Goal: Task Accomplishment & Management: Complete application form

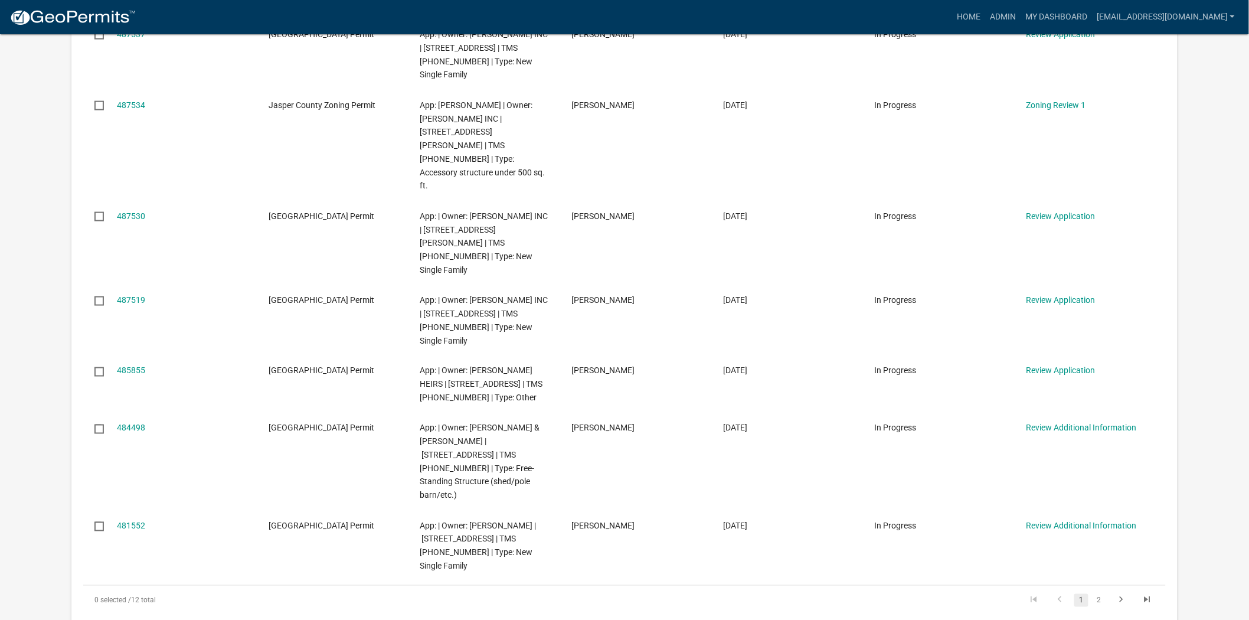
scroll to position [590, 0]
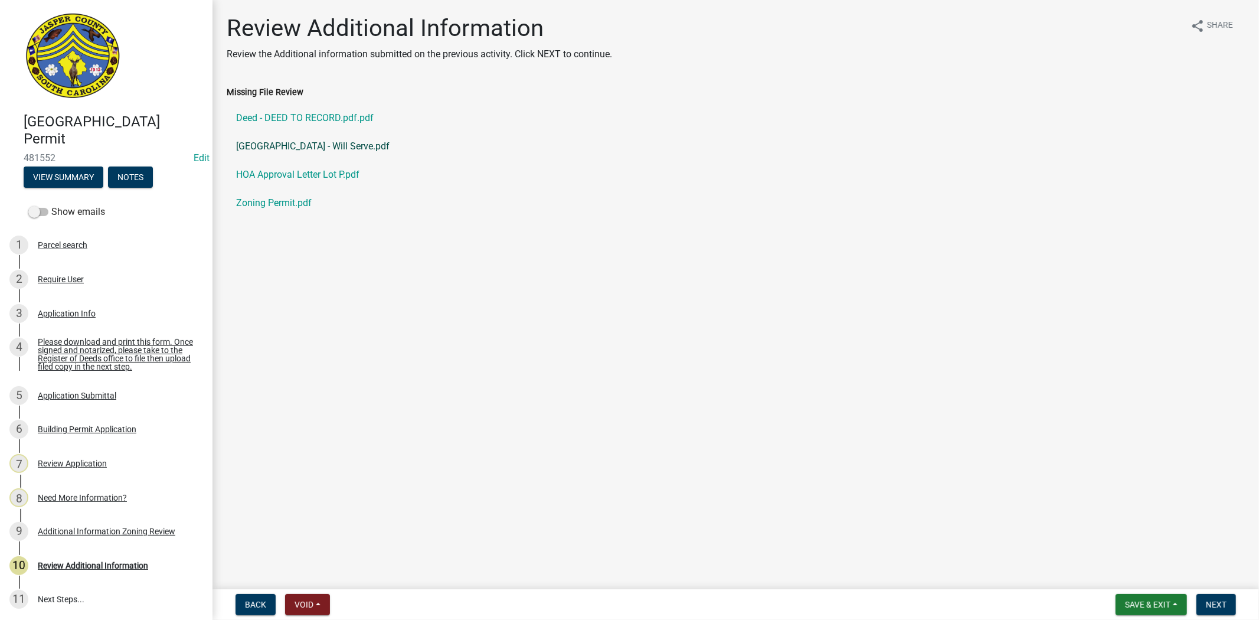
click at [392, 144] on link "[GEOGRAPHIC_DATA] - Will Serve.pdf" at bounding box center [736, 146] width 1018 height 28
click at [62, 310] on div "Application Info" at bounding box center [67, 313] width 58 height 8
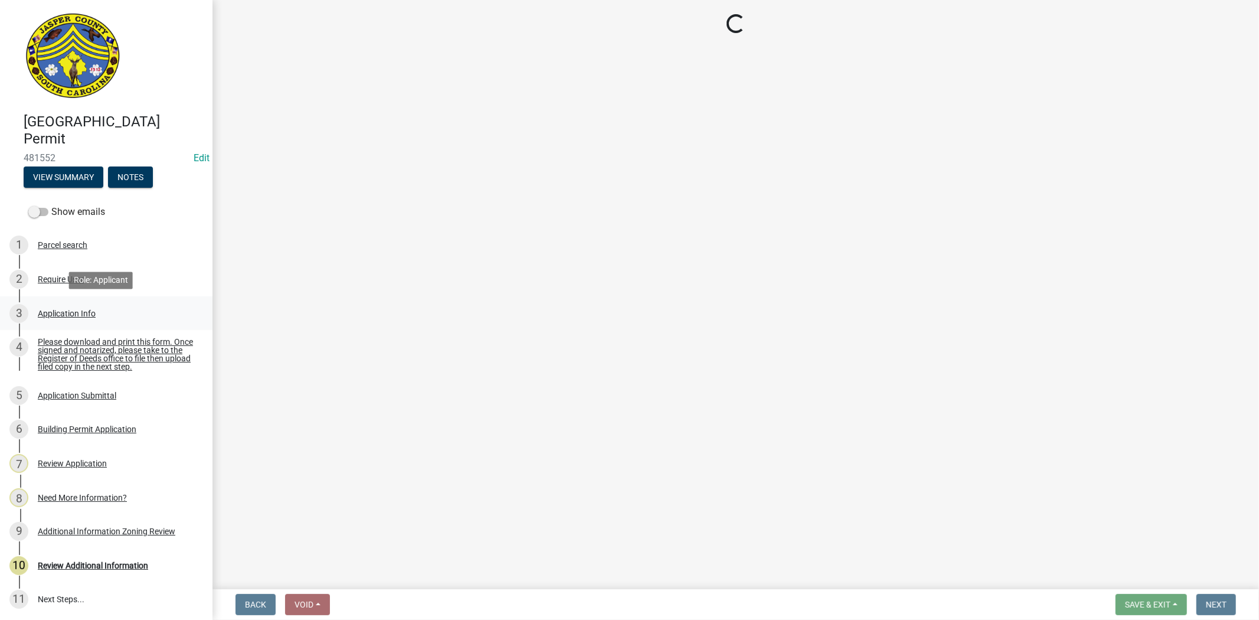
select select "42590599-3c97-479d-b3e9-fbeca9af4fb5"
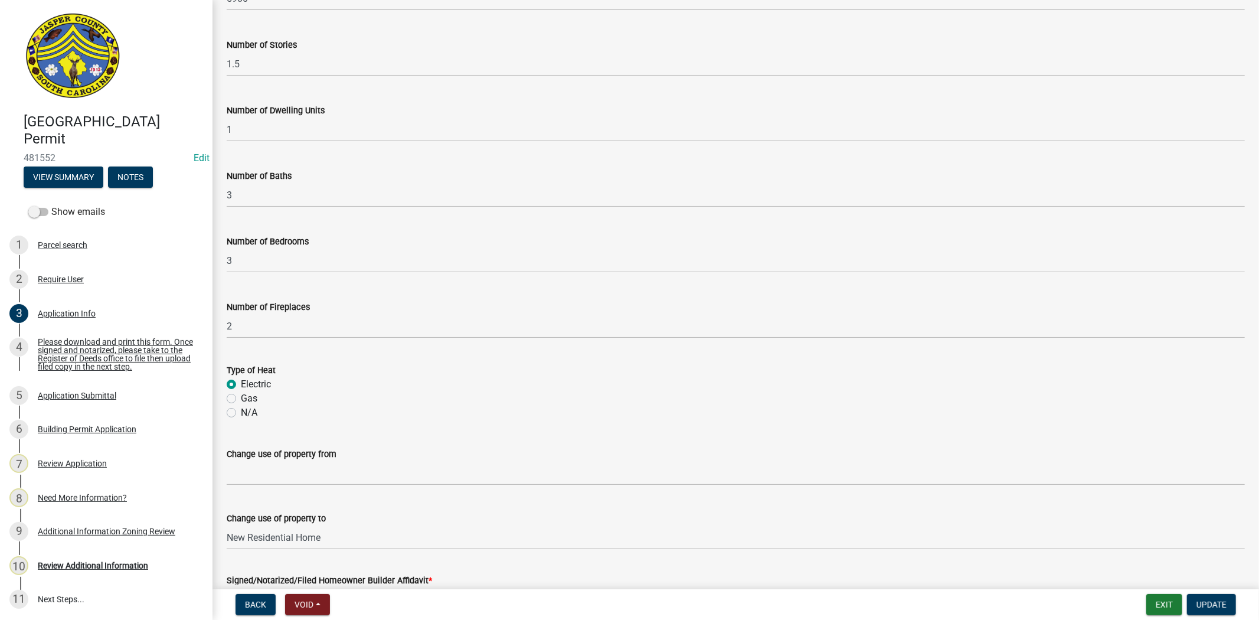
scroll to position [2444, 0]
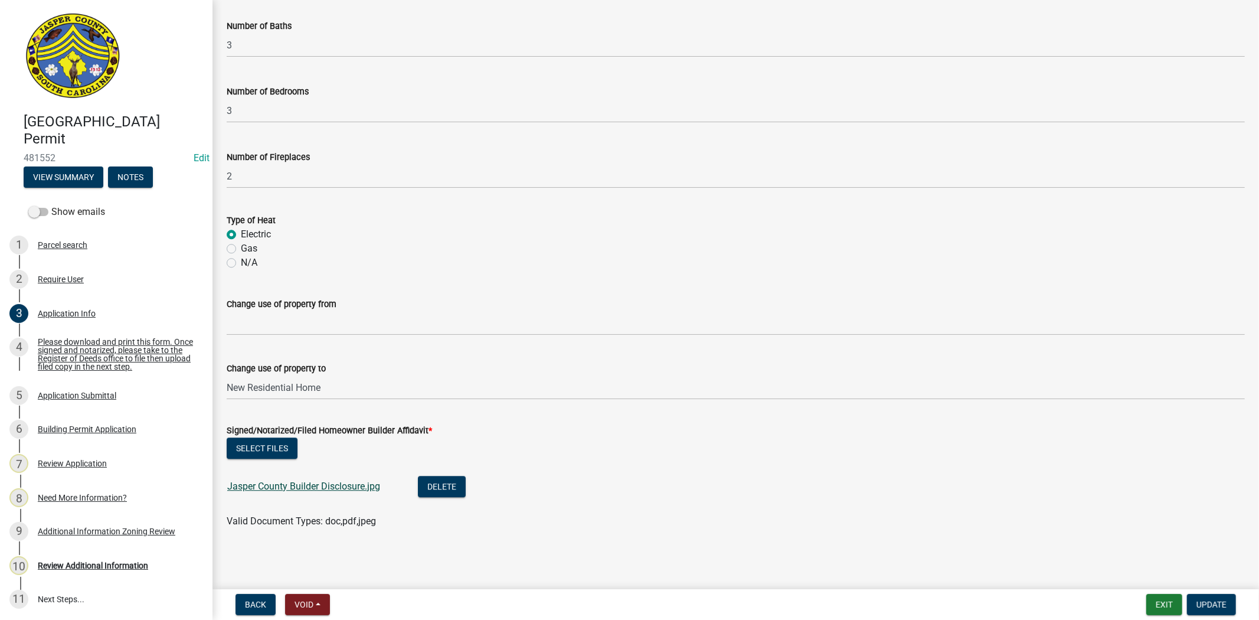
click at [314, 481] on link "Jasper County Builder Disclosure.jpg" at bounding box center [303, 485] width 153 height 11
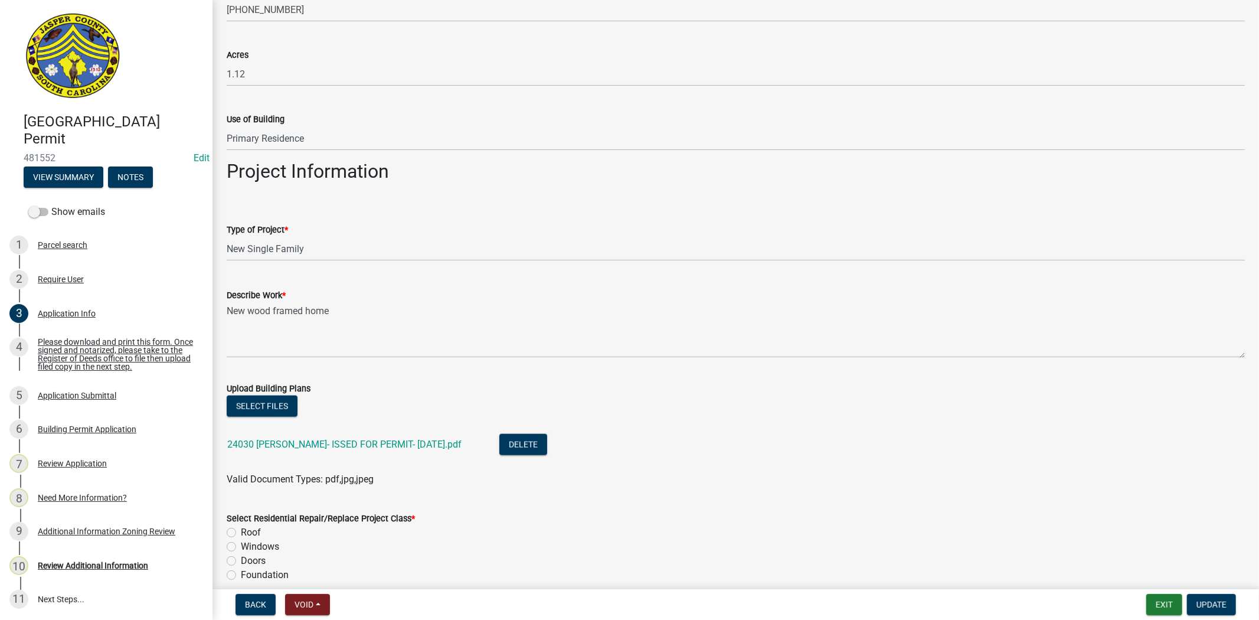
scroll to position [1133, 0]
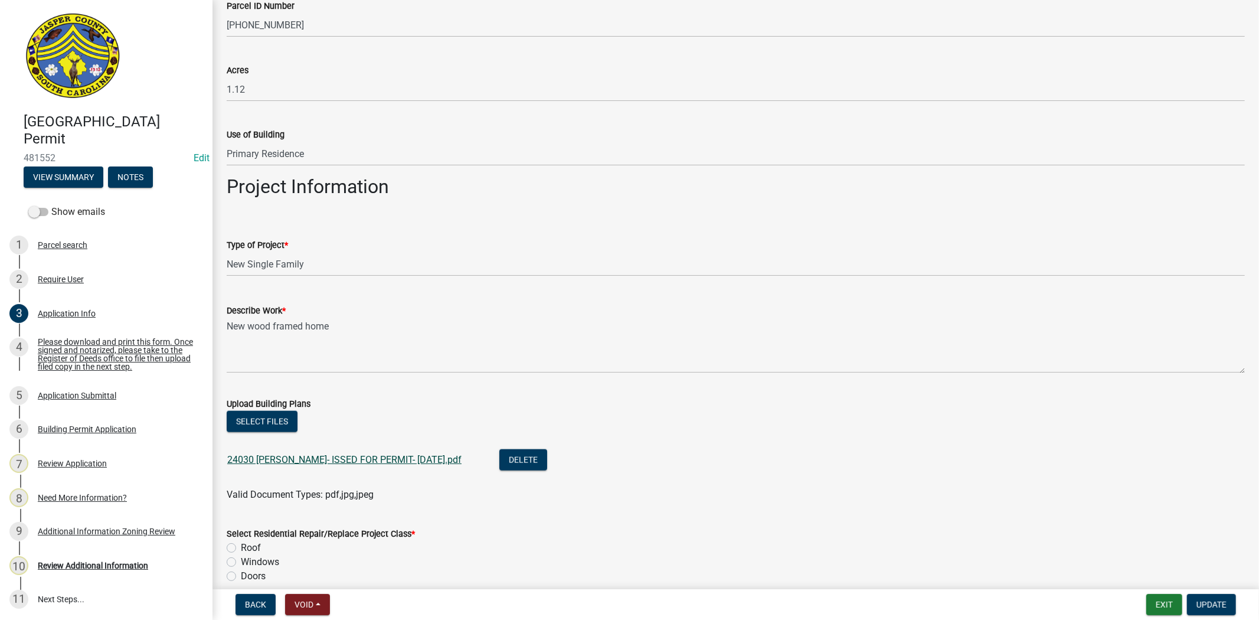
click at [380, 461] on link "24030 Pfohl- ISSED FOR PERMIT- 03-06-25.pdf" at bounding box center [344, 459] width 234 height 11
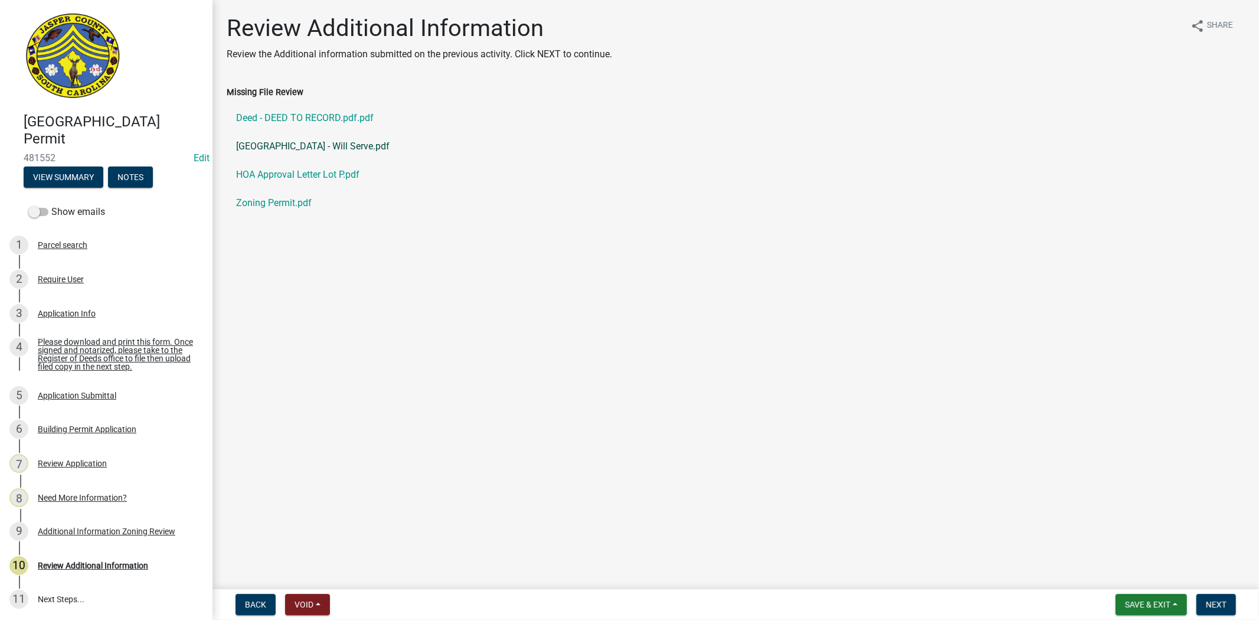
click at [291, 146] on link "283 Cassique Creek Dr. - Will Serve.pdf" at bounding box center [736, 146] width 1018 height 28
click at [326, 123] on link "Deed - DEED TO RECORD.pdf.pdf" at bounding box center [736, 118] width 1018 height 28
click at [65, 311] on div "Application Info" at bounding box center [67, 313] width 58 height 8
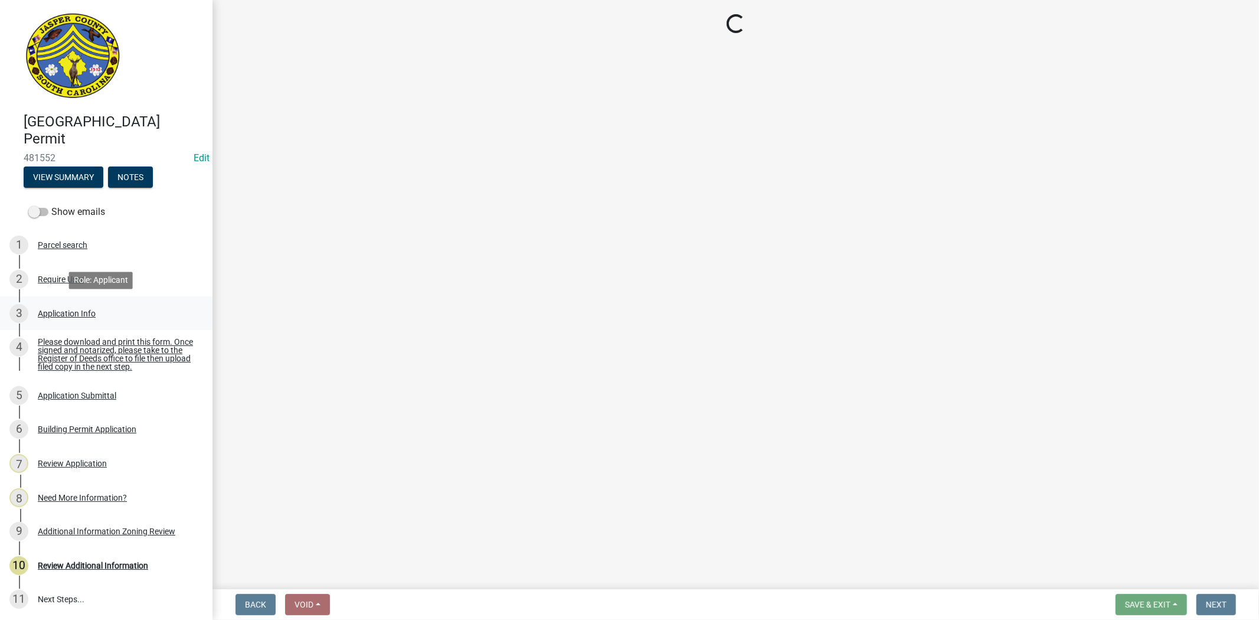
select select "42590599-3c97-479d-b3e9-fbeca9af4fb5"
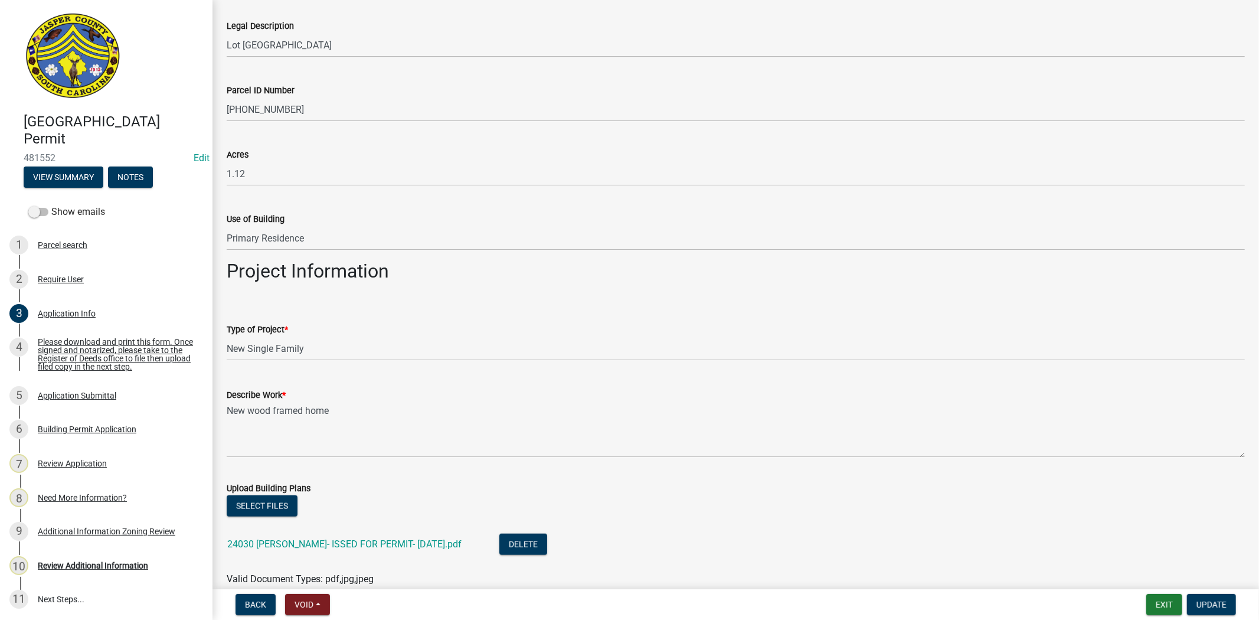
scroll to position [1311, 0]
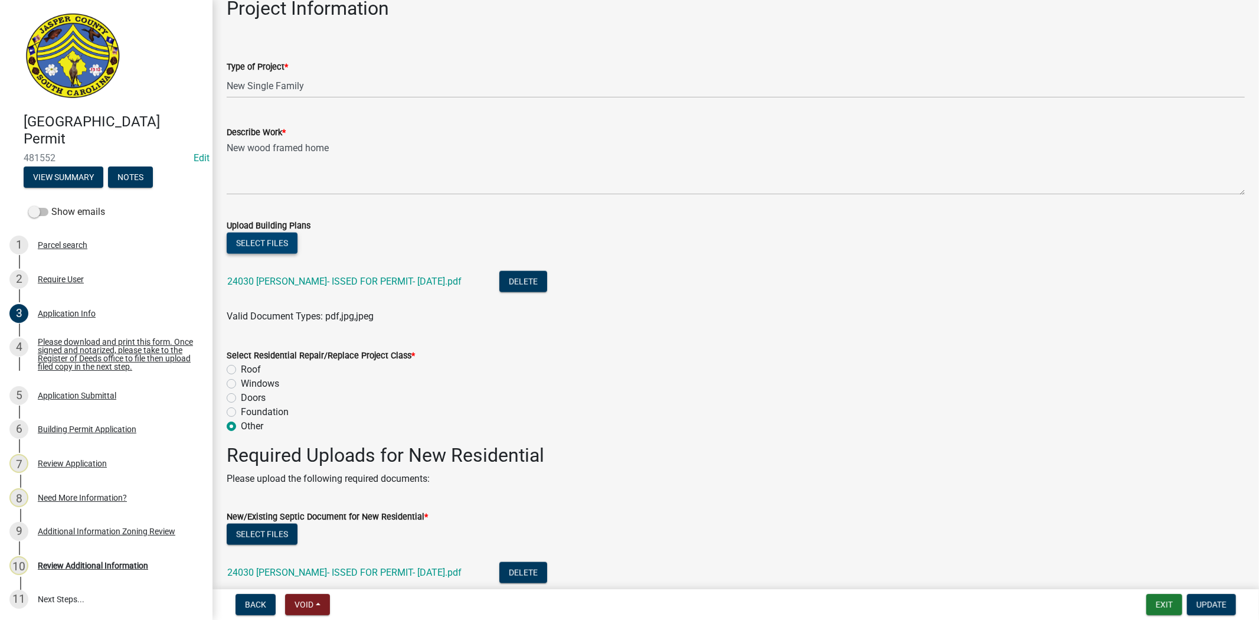
click at [268, 238] on button "Select files" at bounding box center [262, 242] width 71 height 21
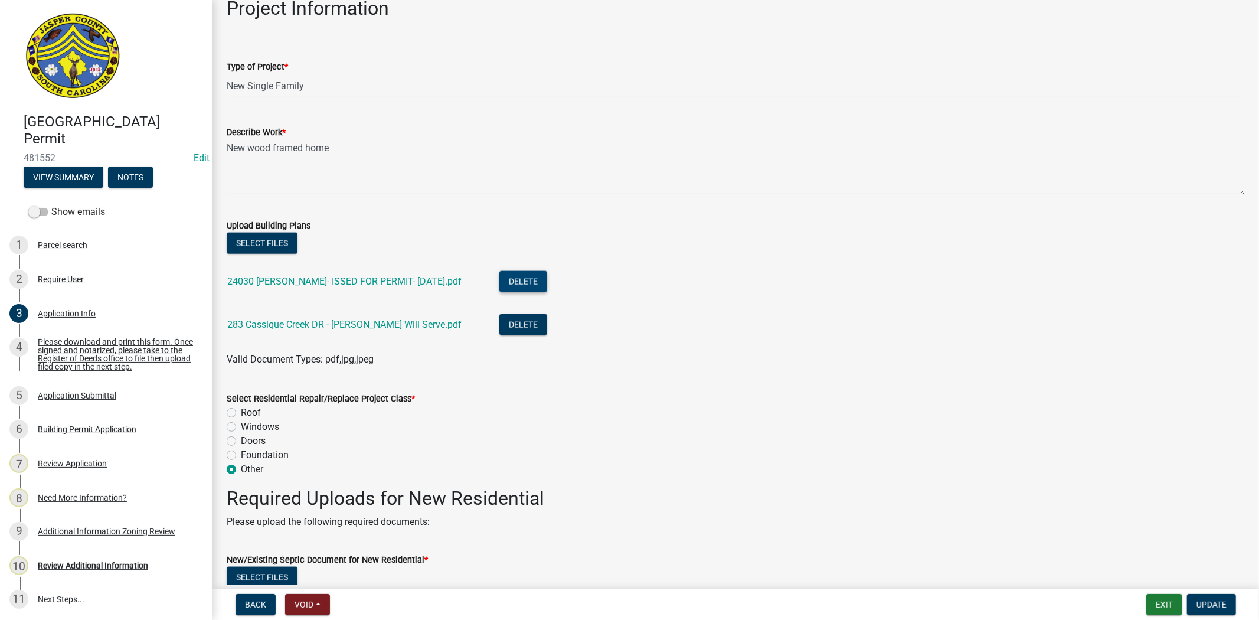
click at [499, 285] on button "Delete" at bounding box center [523, 281] width 48 height 21
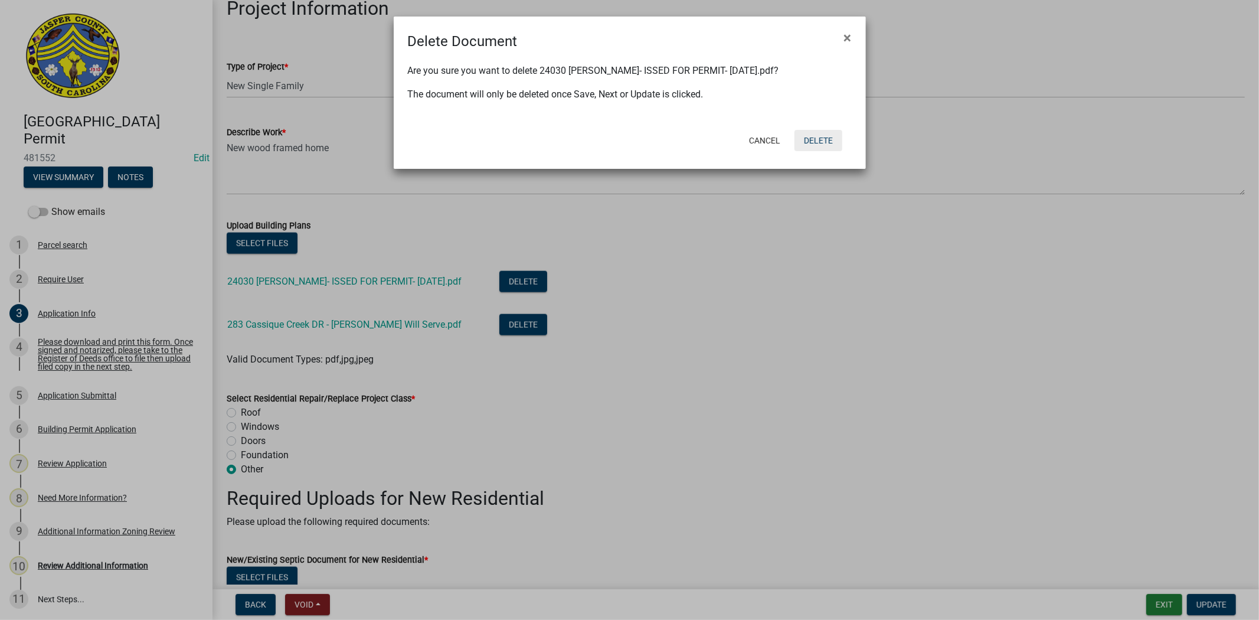
click at [821, 138] on button "Delete" at bounding box center [818, 140] width 48 height 21
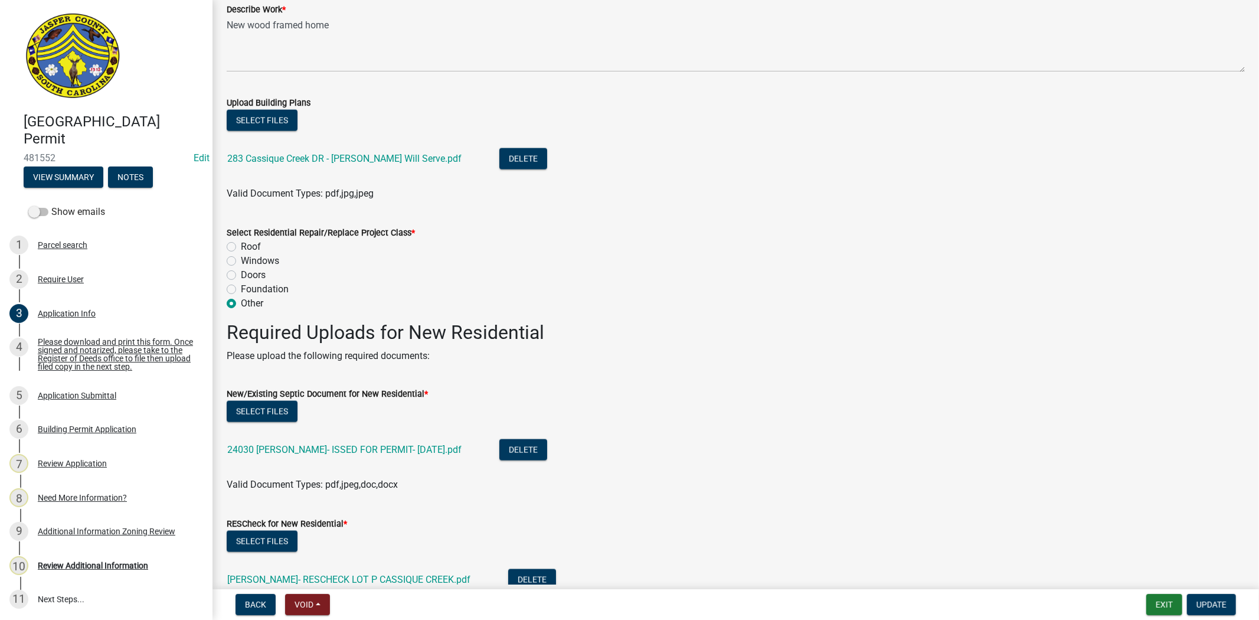
scroll to position [1442, 0]
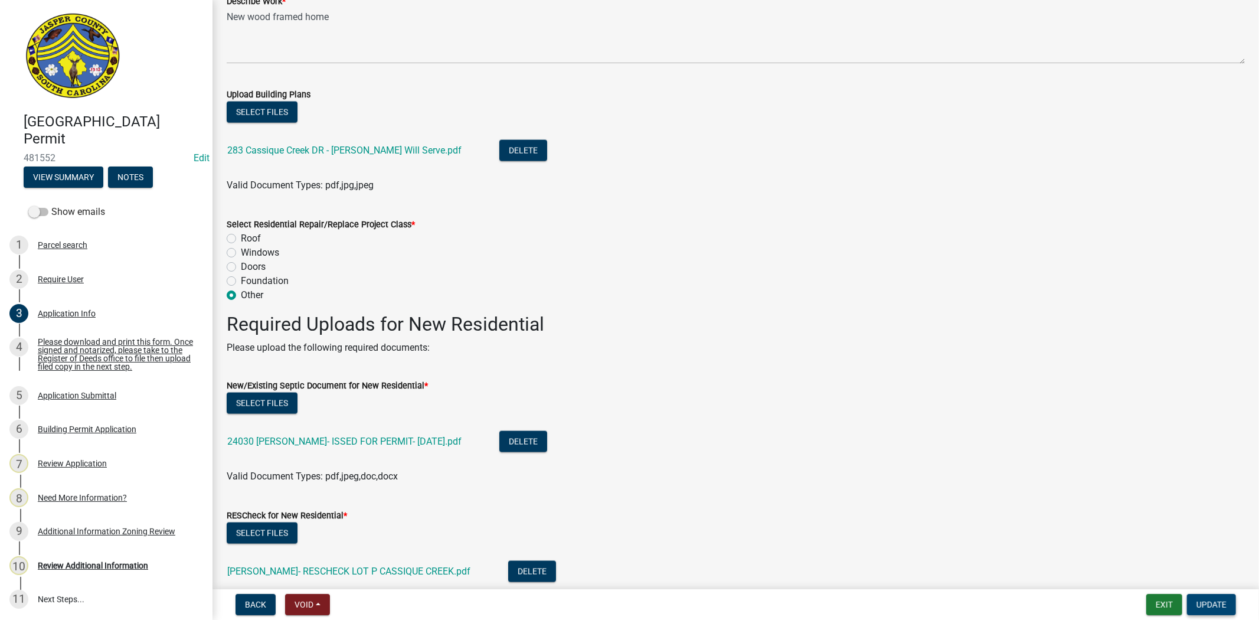
click at [1216, 604] on span "Update" at bounding box center [1211, 603] width 30 height 9
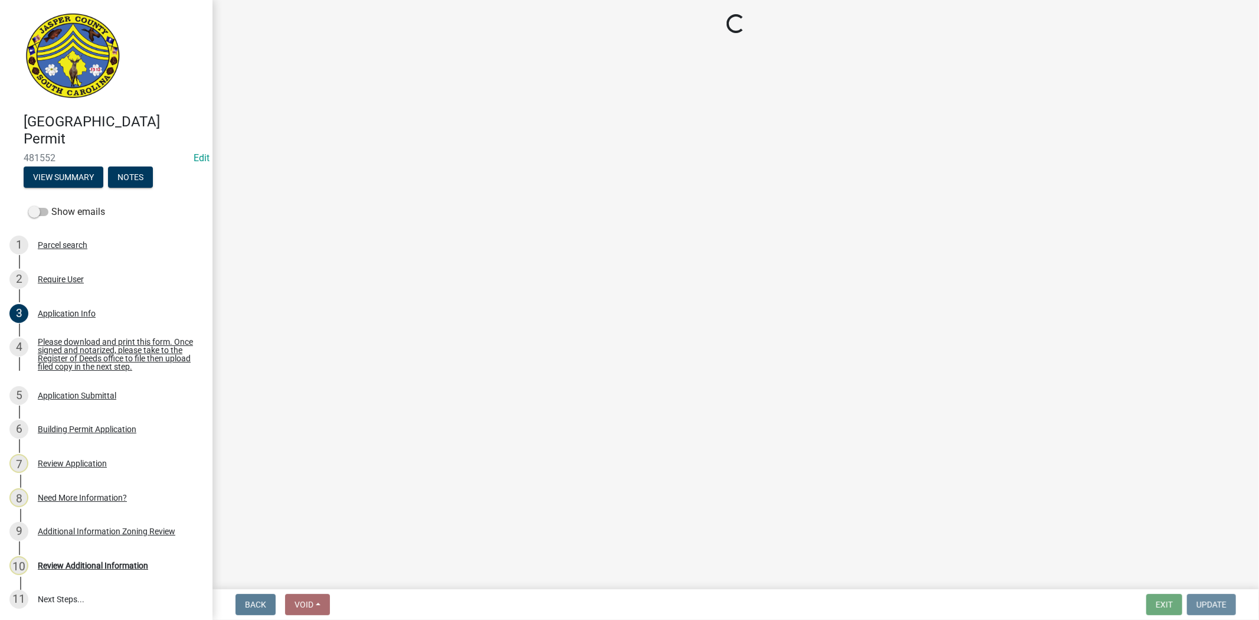
scroll to position [0, 0]
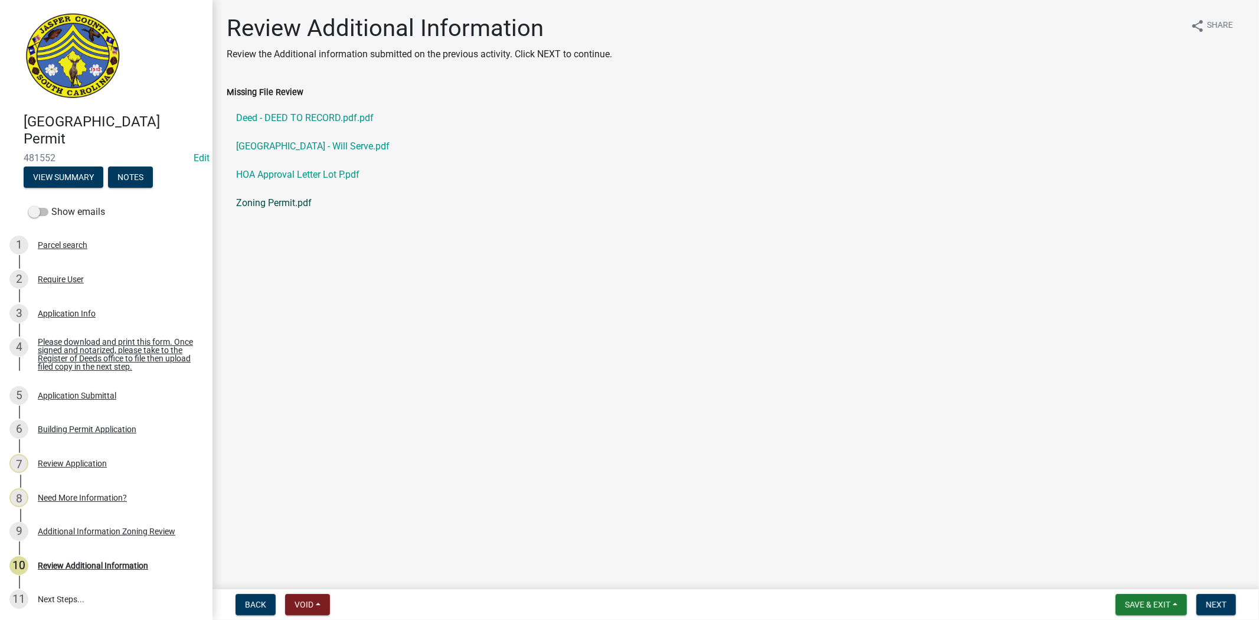
click at [287, 208] on link "Zoning Permit.pdf" at bounding box center [736, 203] width 1018 height 28
click at [77, 314] on div "Application Info" at bounding box center [67, 313] width 58 height 8
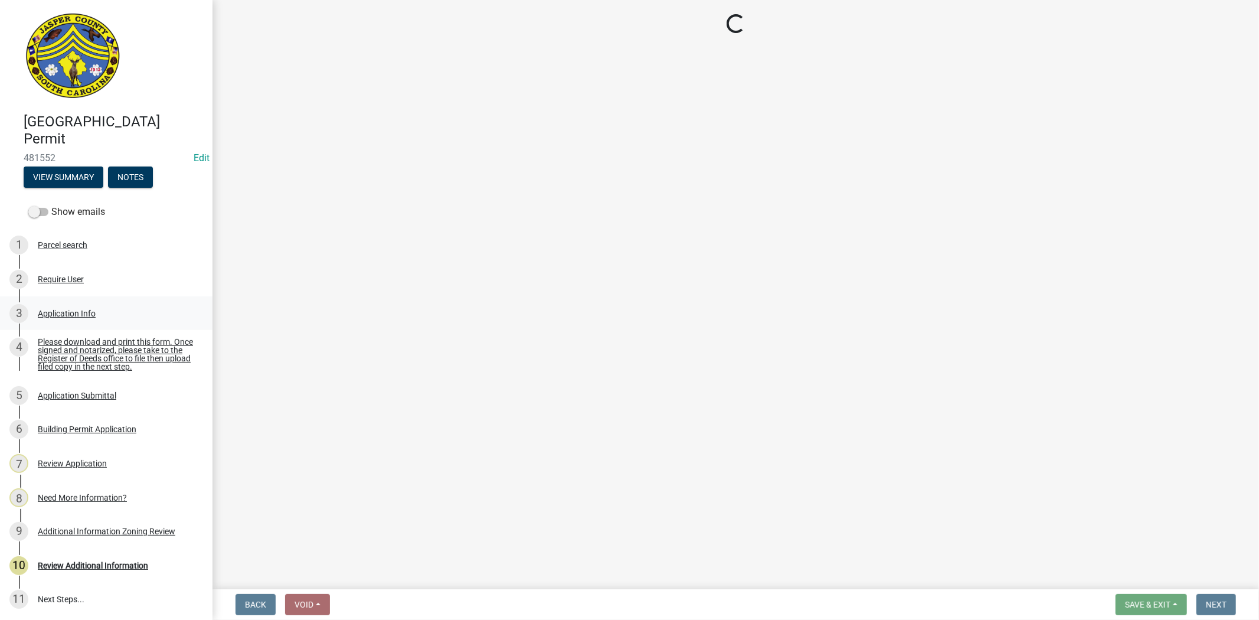
select select "42590599-3c97-479d-b3e9-fbeca9af4fb5"
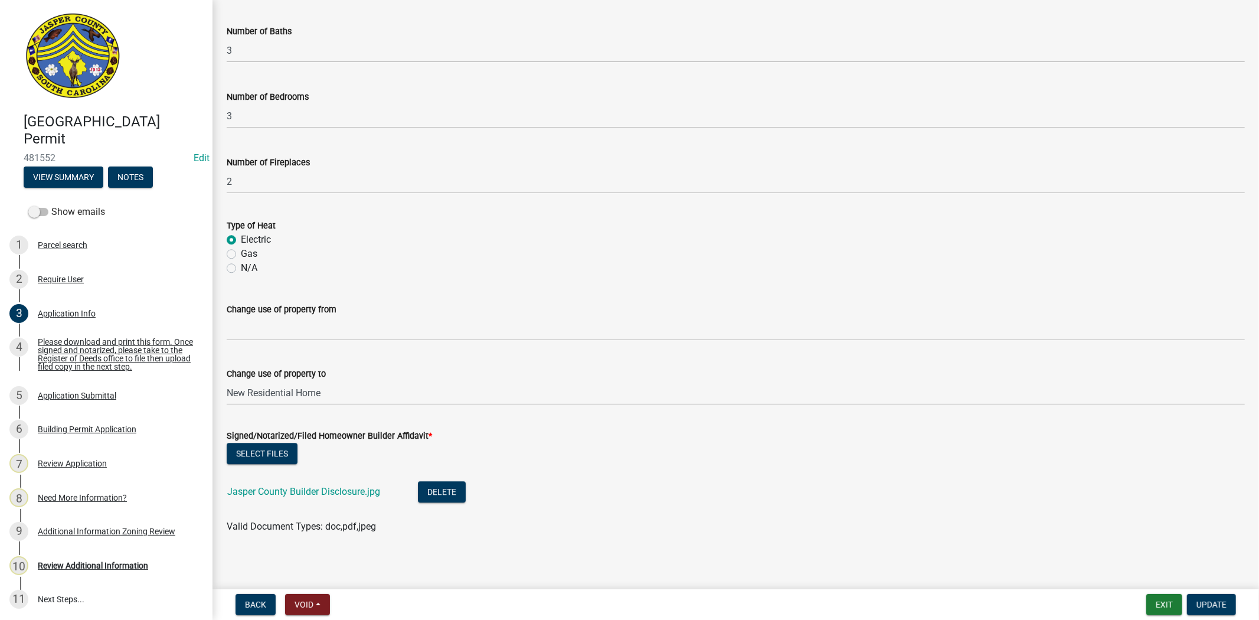
scroll to position [2444, 0]
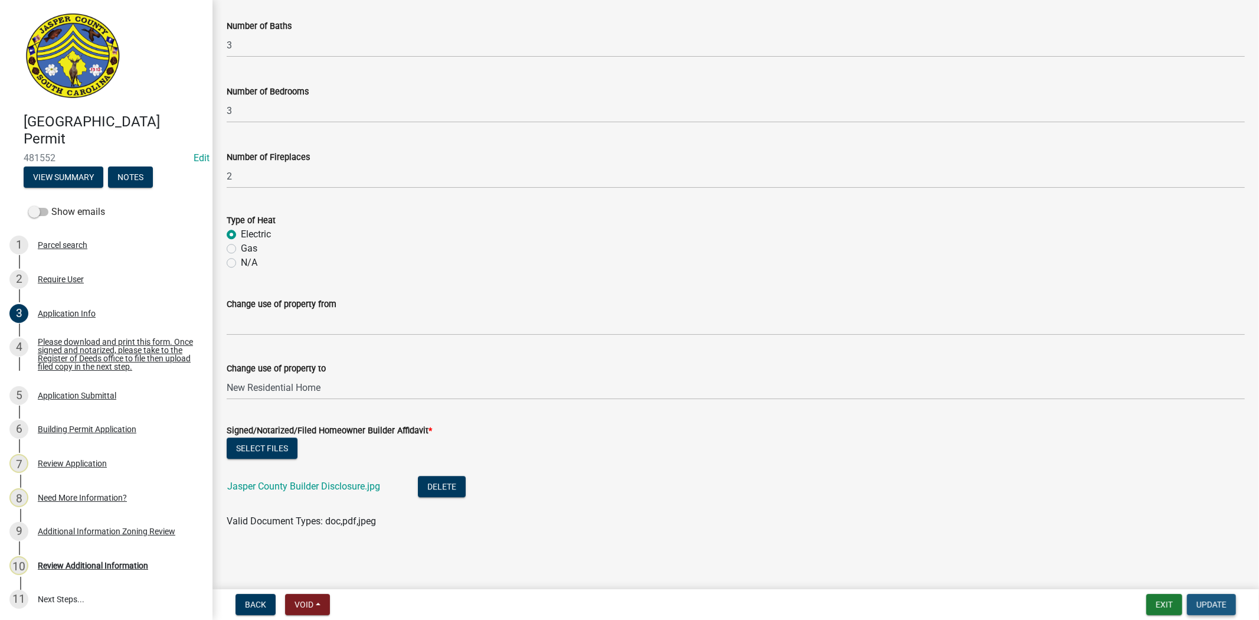
click at [1204, 600] on span "Update" at bounding box center [1211, 603] width 30 height 9
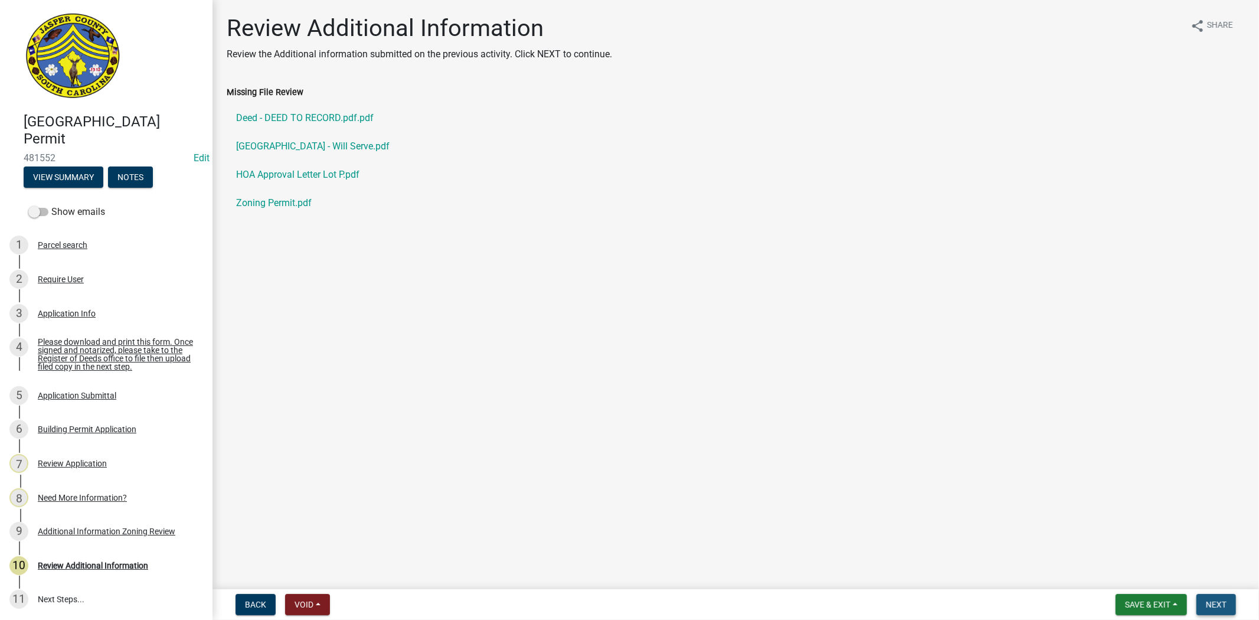
click at [1223, 607] on span "Next" at bounding box center [1215, 603] width 21 height 9
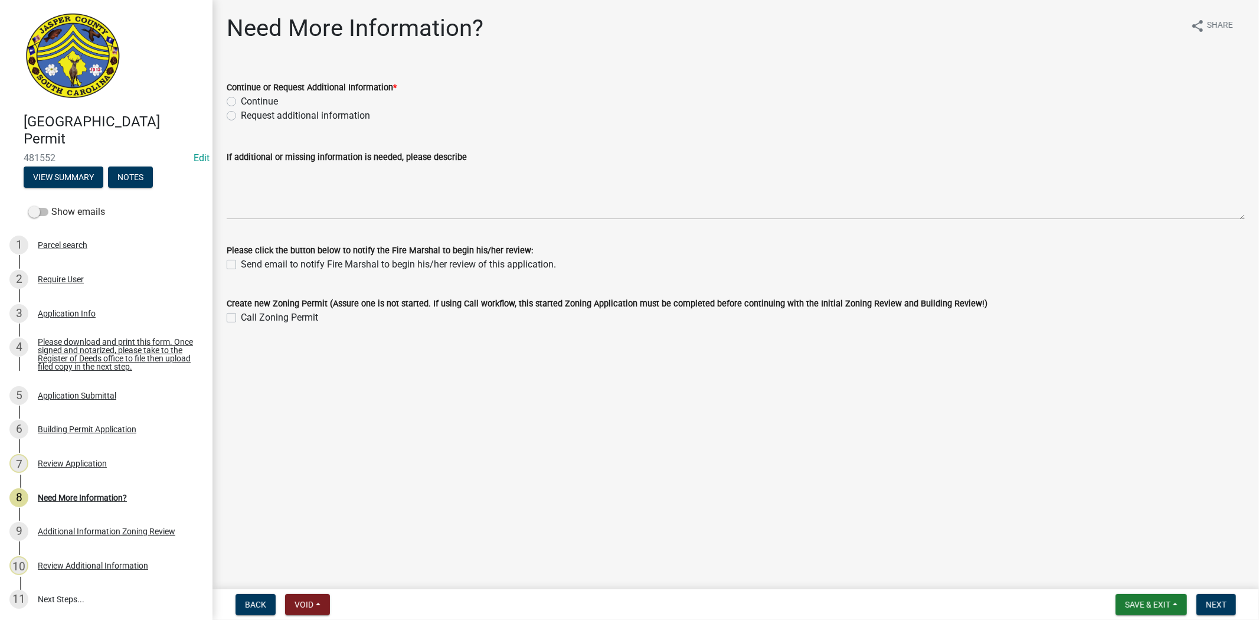
click at [241, 117] on label "Request additional information" at bounding box center [305, 116] width 129 height 14
click at [241, 116] on input "Request additional information" at bounding box center [245, 113] width 8 height 8
radio input "true"
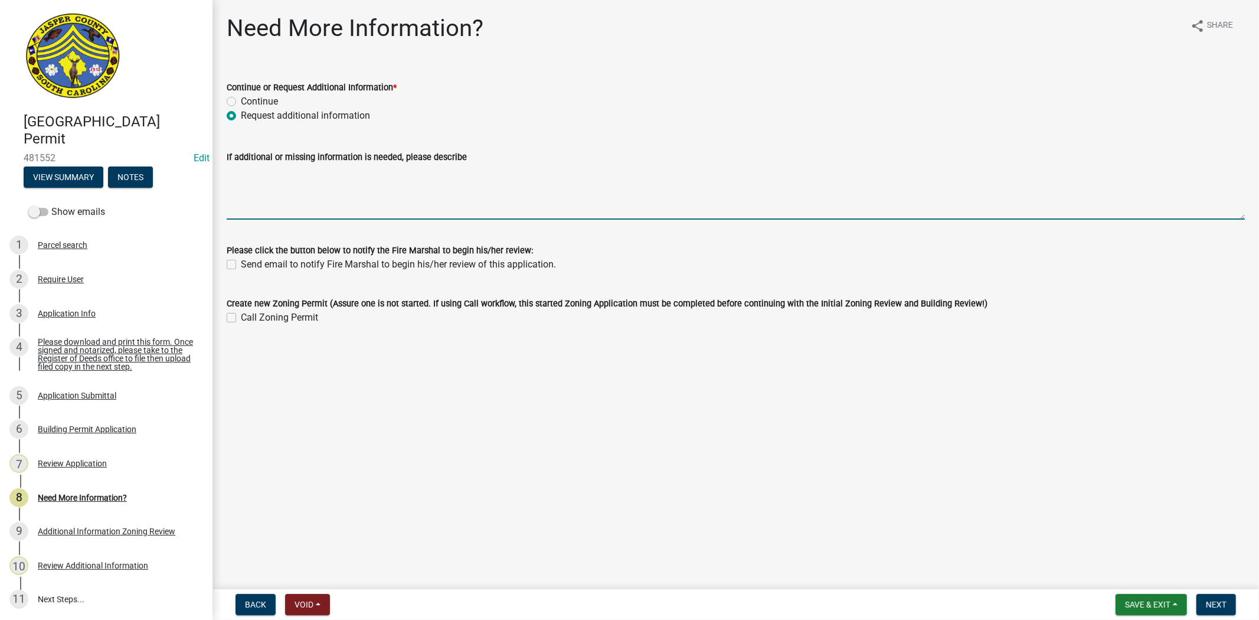
click at [256, 167] on textarea "If additional or missing information is needed, please describe" at bounding box center [736, 191] width 1018 height 55
type textarea "p"
type textarea "Please provide a copy of you manual J. Thank you."
click at [1233, 608] on button "Next" at bounding box center [1216, 604] width 40 height 21
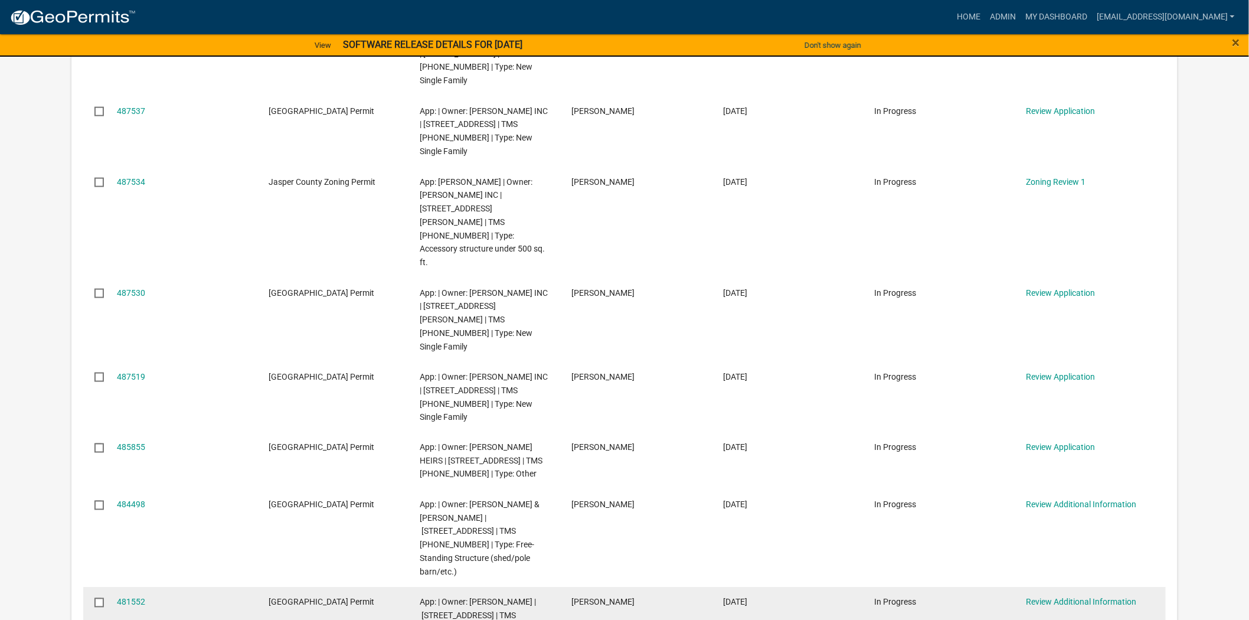
scroll to position [480, 0]
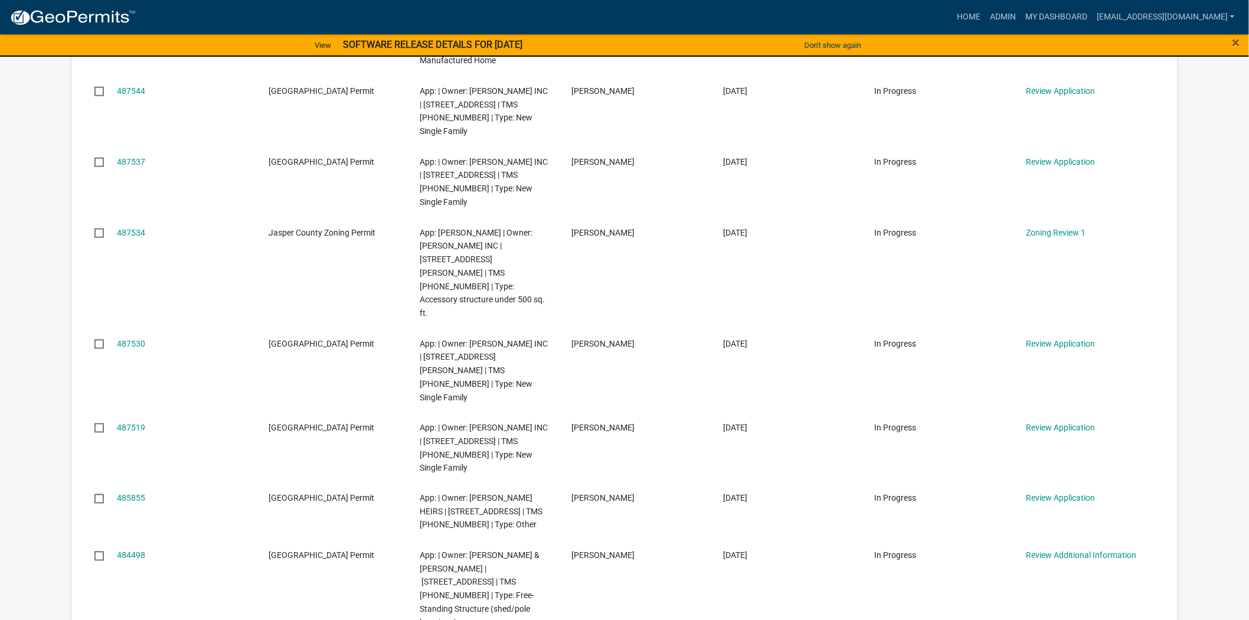
scroll to position [524, 0]
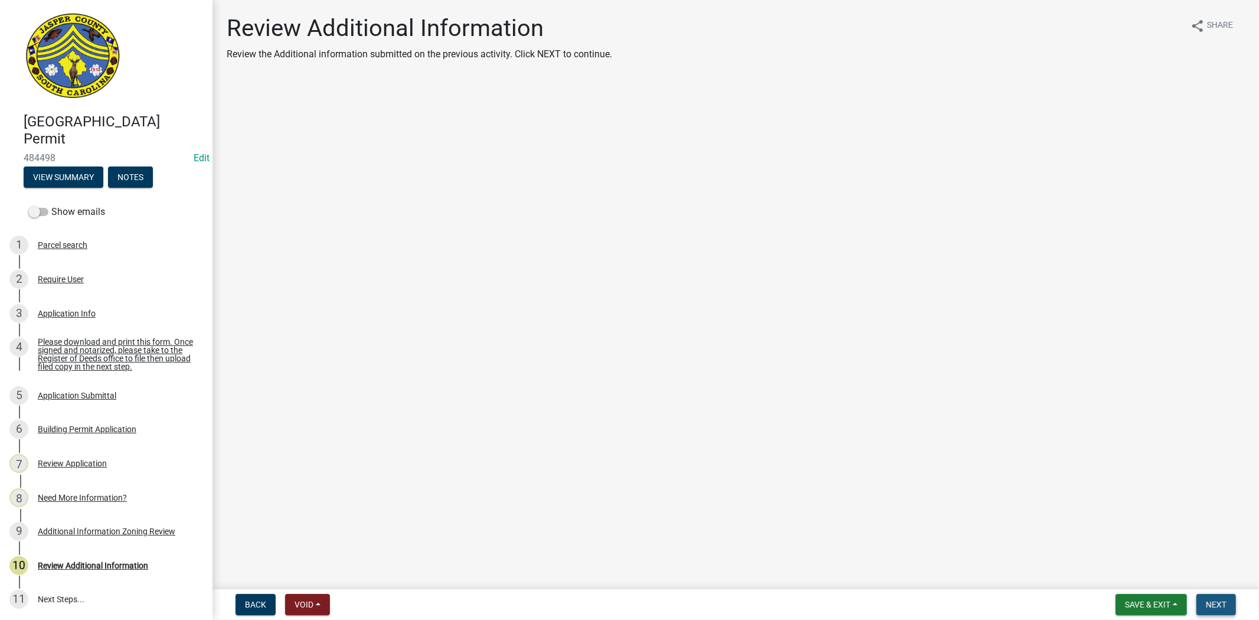
click at [1212, 599] on span "Next" at bounding box center [1215, 603] width 21 height 9
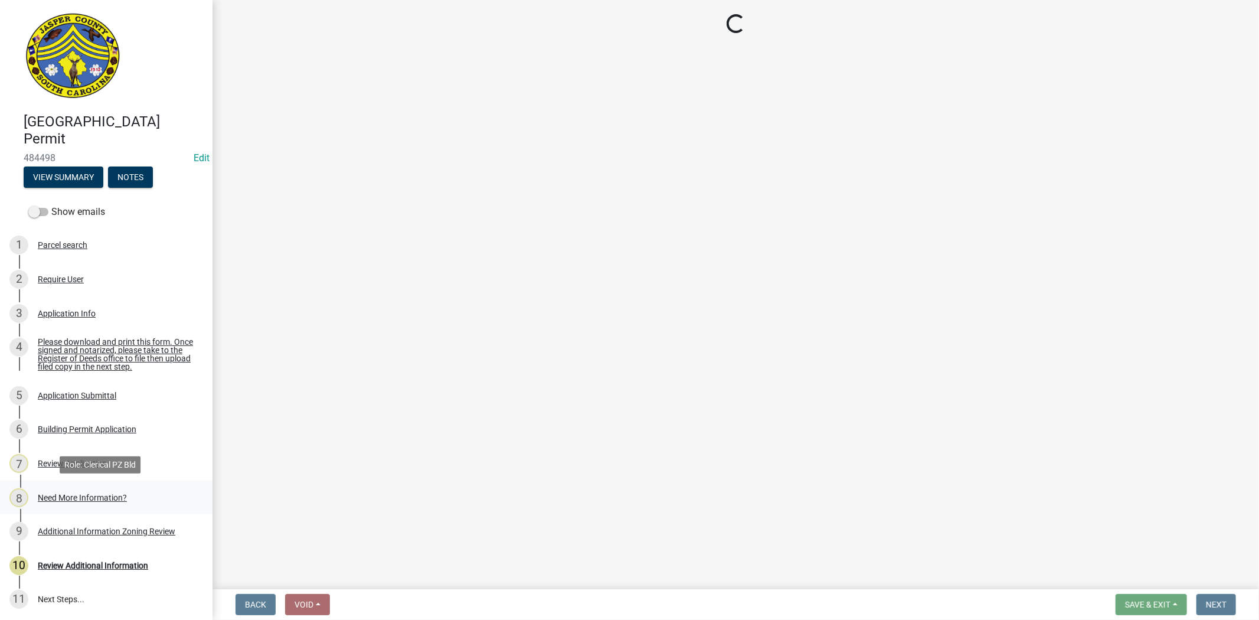
click at [91, 500] on div "Need More Information?" at bounding box center [82, 497] width 89 height 8
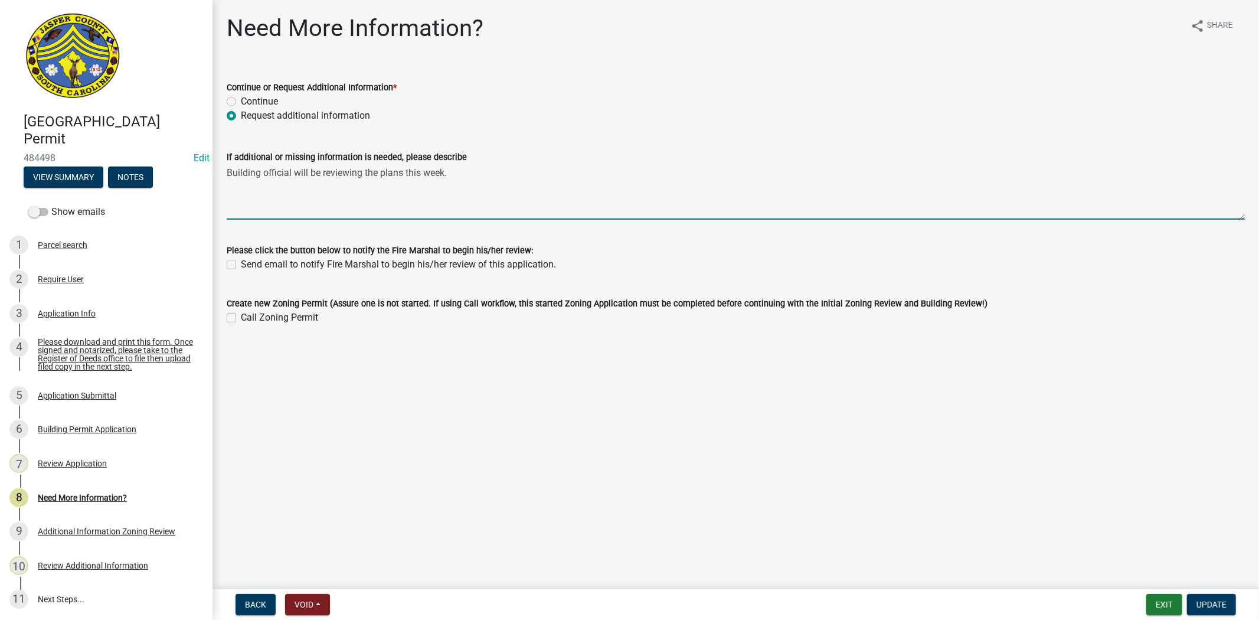
drag, startPoint x: 379, startPoint y: 173, endPoint x: 400, endPoint y: 182, distance: 22.2
click at [400, 182] on textarea "Building official will be reviewing the plans this week." at bounding box center [736, 191] width 1018 height 55
drag, startPoint x: 405, startPoint y: 178, endPoint x: 443, endPoint y: 181, distance: 37.9
click at [443, 181] on textarea "Building official will be reviewing the plans this week." at bounding box center [736, 191] width 1018 height 55
type textarea "Building official will be reviewing the plans."
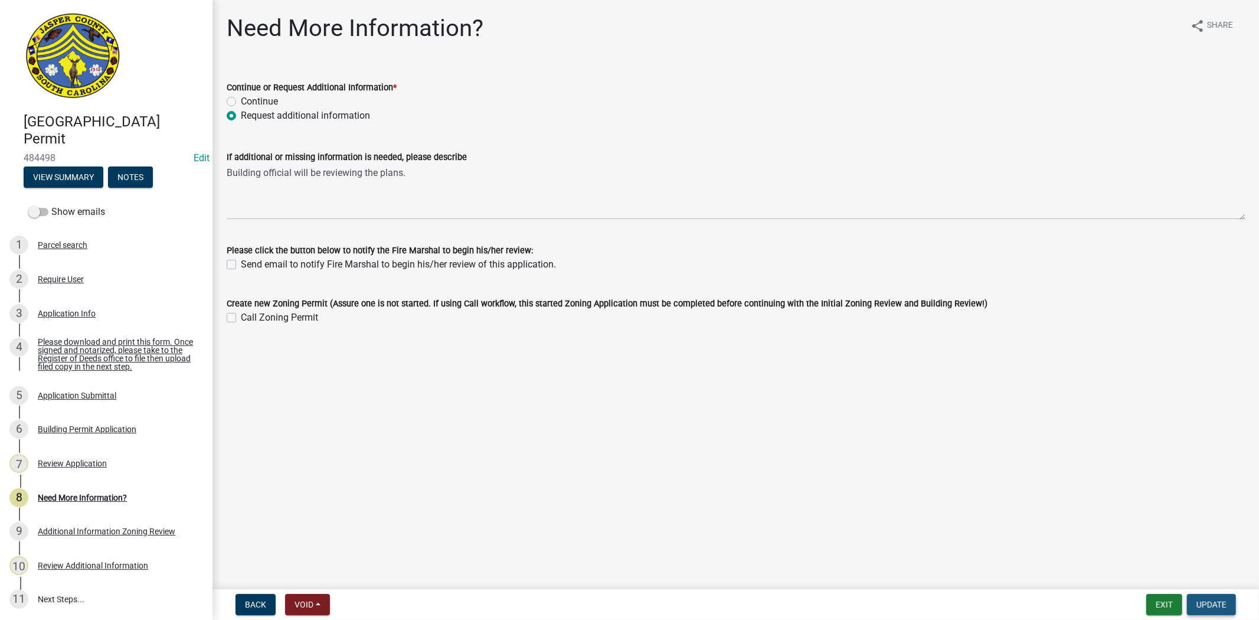
click at [1217, 601] on span "Update" at bounding box center [1211, 603] width 30 height 9
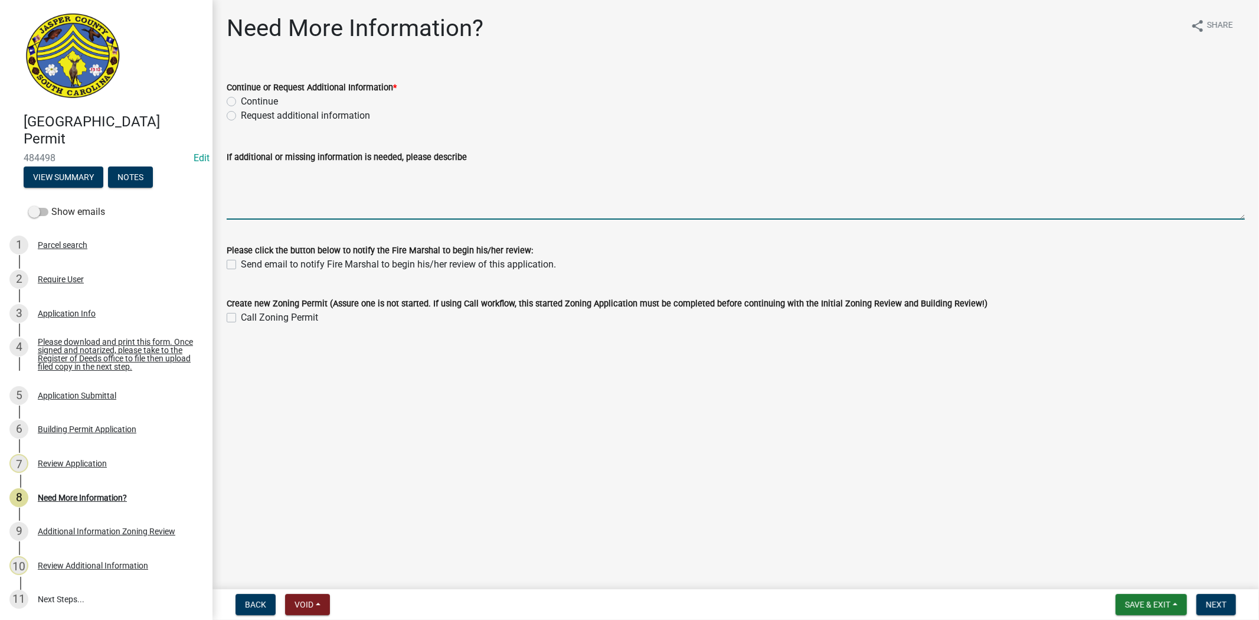
paste textarea "Building official will be reviewing the plans this week."
click at [421, 173] on textarea "Building official will be reviewing the plans this week." at bounding box center [736, 191] width 1018 height 55
type textarea "Building official will be reviewing the plans."
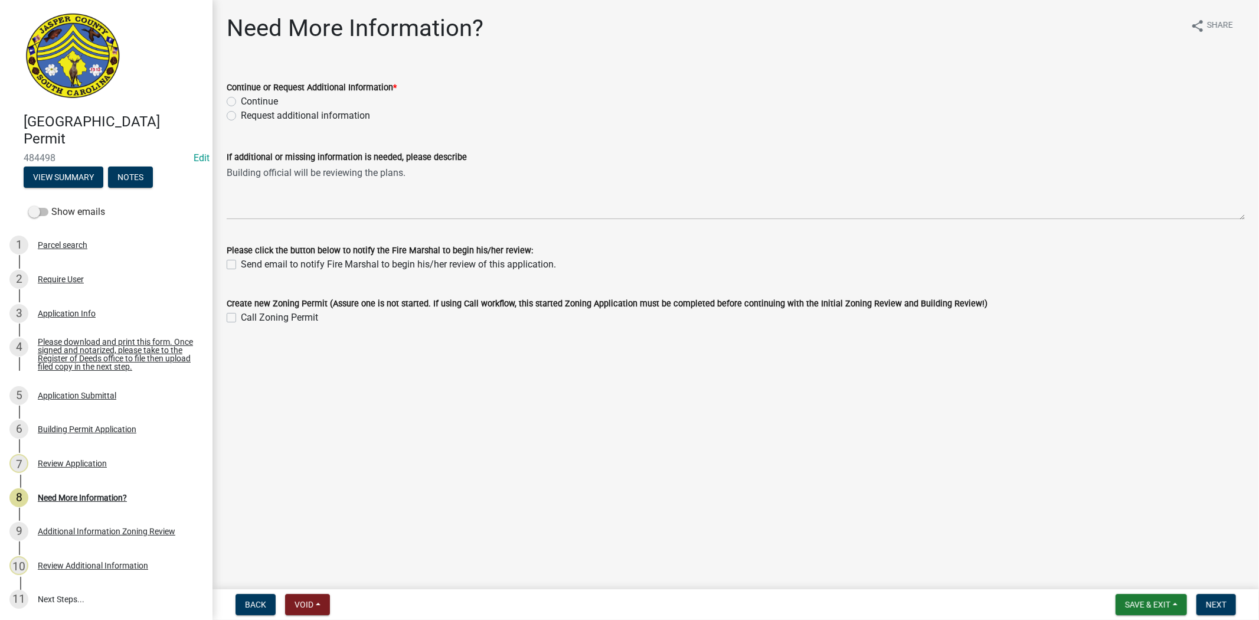
click at [241, 115] on label "Request additional information" at bounding box center [305, 116] width 129 height 14
click at [241, 115] on input "Request additional information" at bounding box center [245, 113] width 8 height 8
radio input "true"
click at [1230, 608] on button "Next" at bounding box center [1216, 604] width 40 height 21
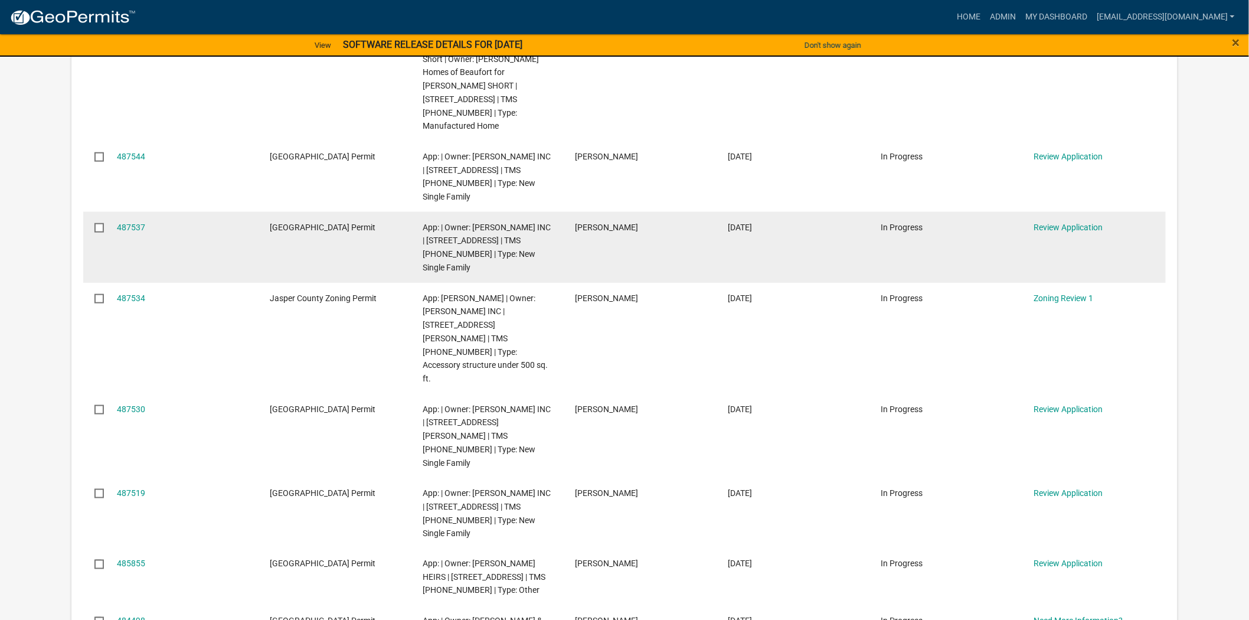
scroll to position [458, 0]
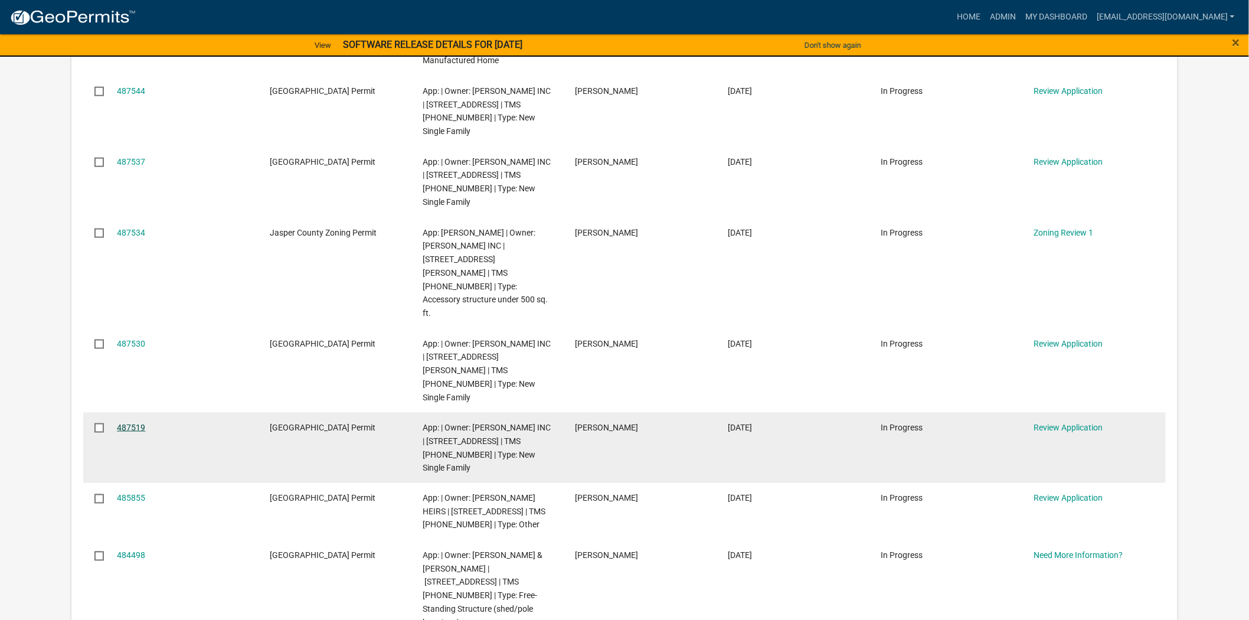
click at [126, 422] on link "487519" at bounding box center [131, 426] width 28 height 9
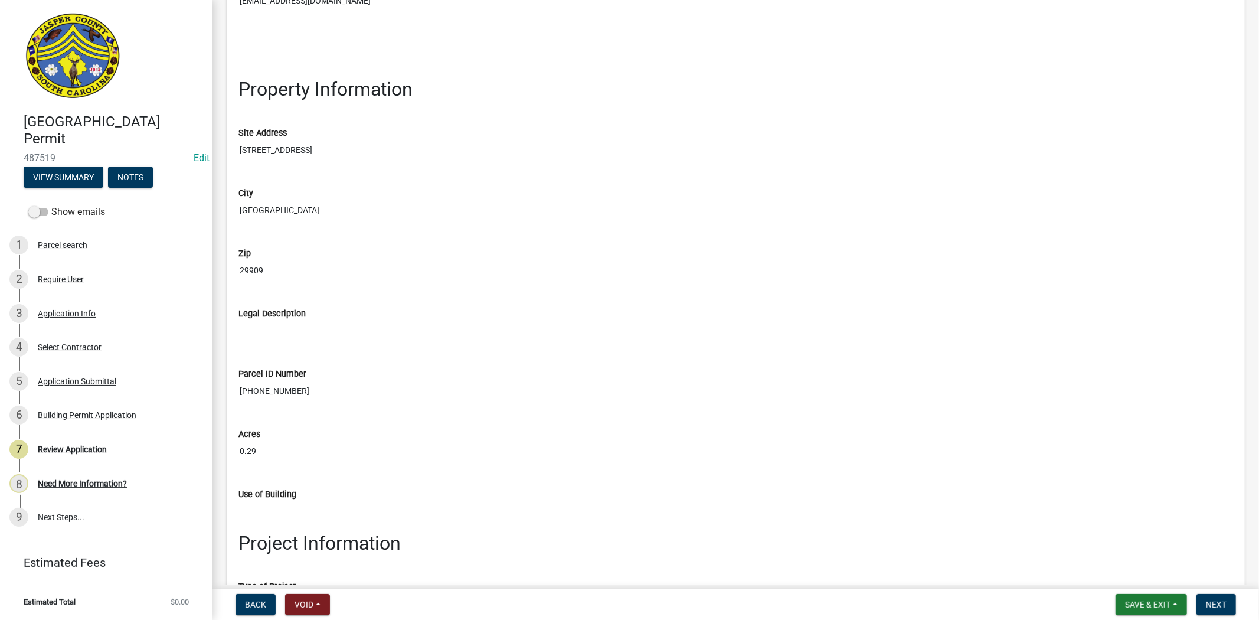
scroll to position [1180, 0]
click at [78, 314] on div "Application Info" at bounding box center [67, 313] width 58 height 8
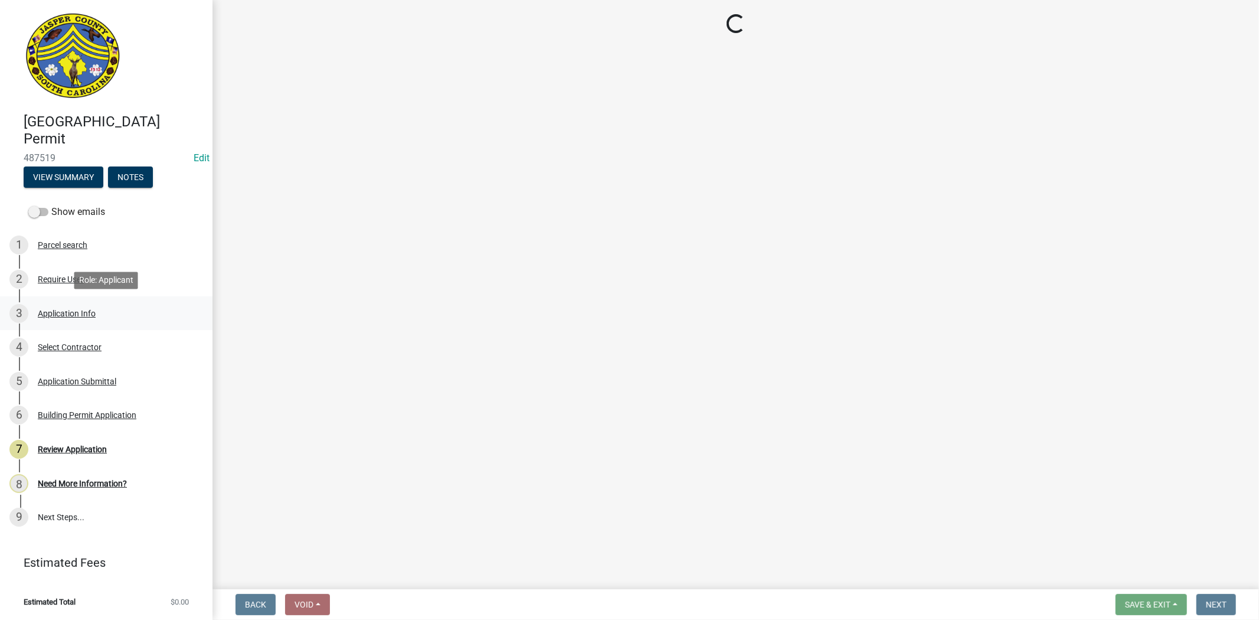
select select "42590599-3c97-479d-b3e9-fbeca9af4fb5"
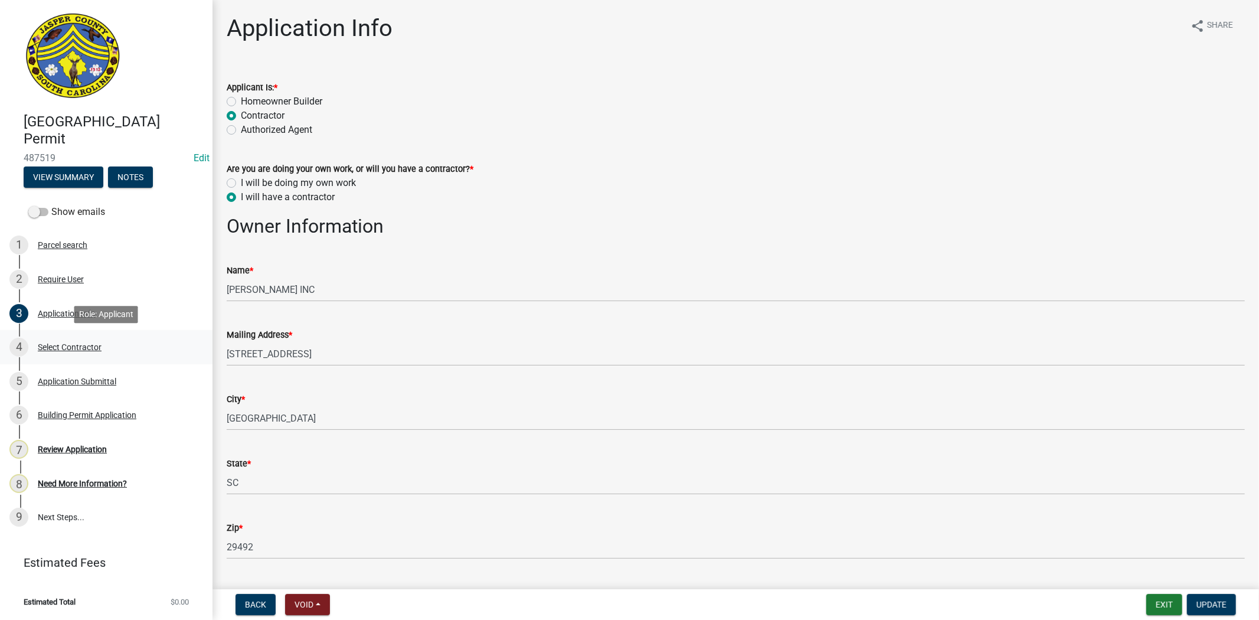
click at [84, 345] on div "Select Contractor" at bounding box center [70, 347] width 64 height 8
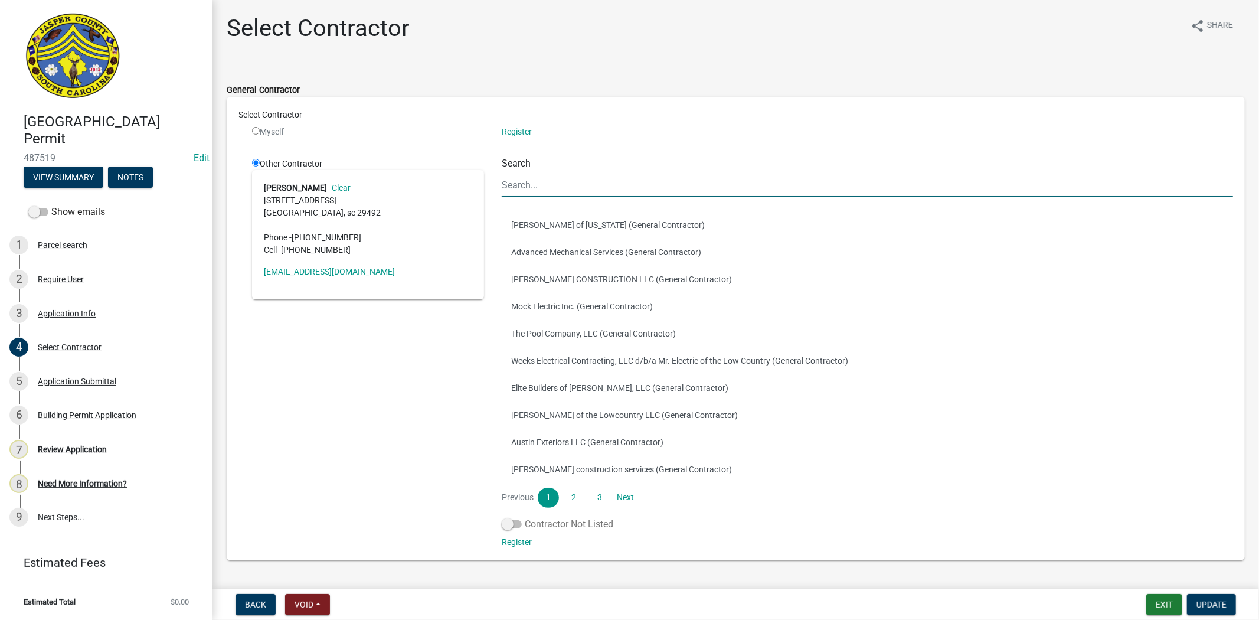
click at [517, 527] on label "Contractor Not Listed" at bounding box center [558, 524] width 112 height 14
click at [525, 517] on input "Contractor Not Listed" at bounding box center [525, 517] width 0 height 0
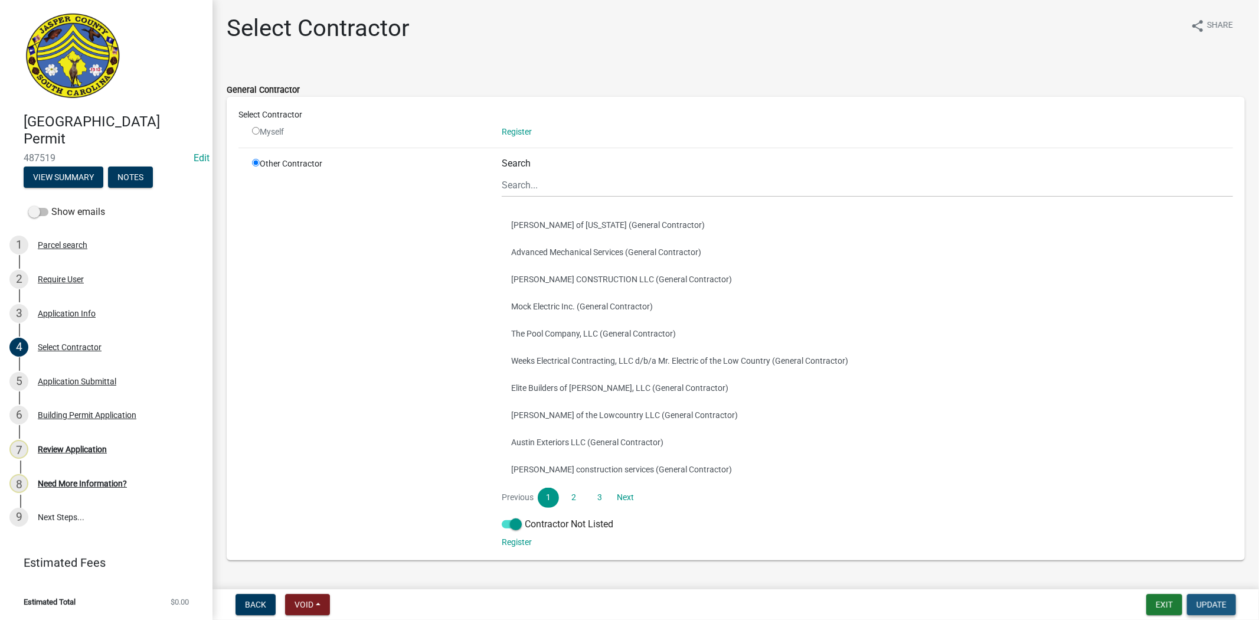
click at [1202, 606] on span "Update" at bounding box center [1211, 603] width 30 height 9
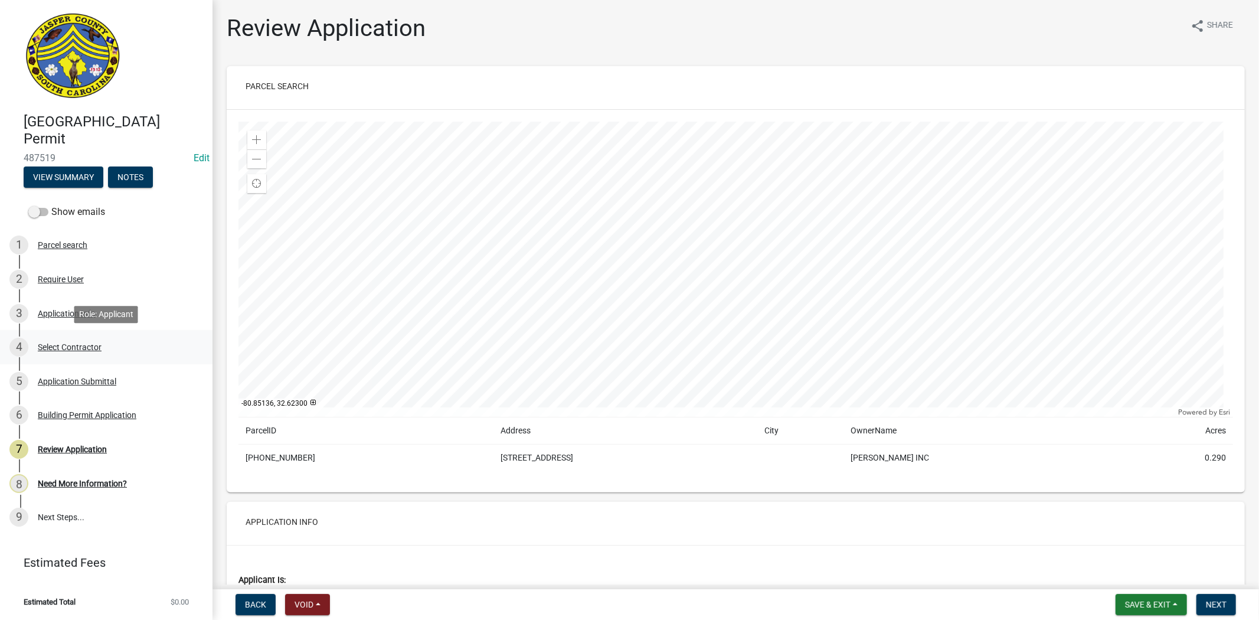
click at [83, 346] on div "Select Contractor" at bounding box center [70, 347] width 64 height 8
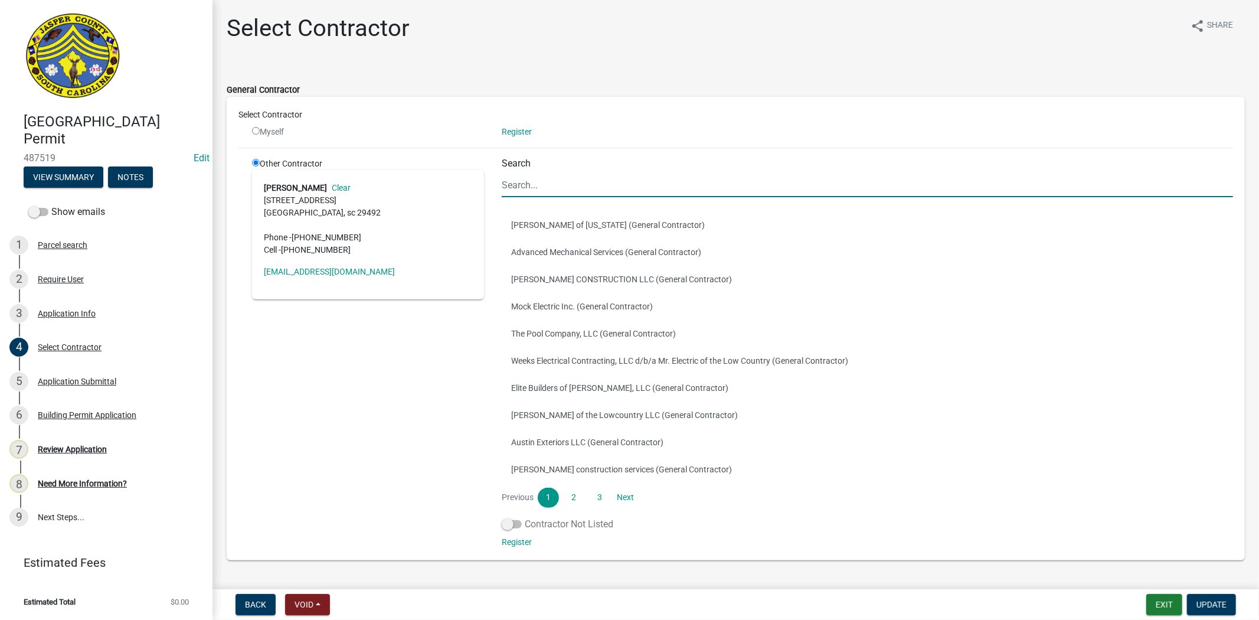
click at [517, 525] on span at bounding box center [512, 524] width 20 height 8
click at [525, 517] on input "Contractor Not Listed" at bounding box center [525, 517] width 0 height 0
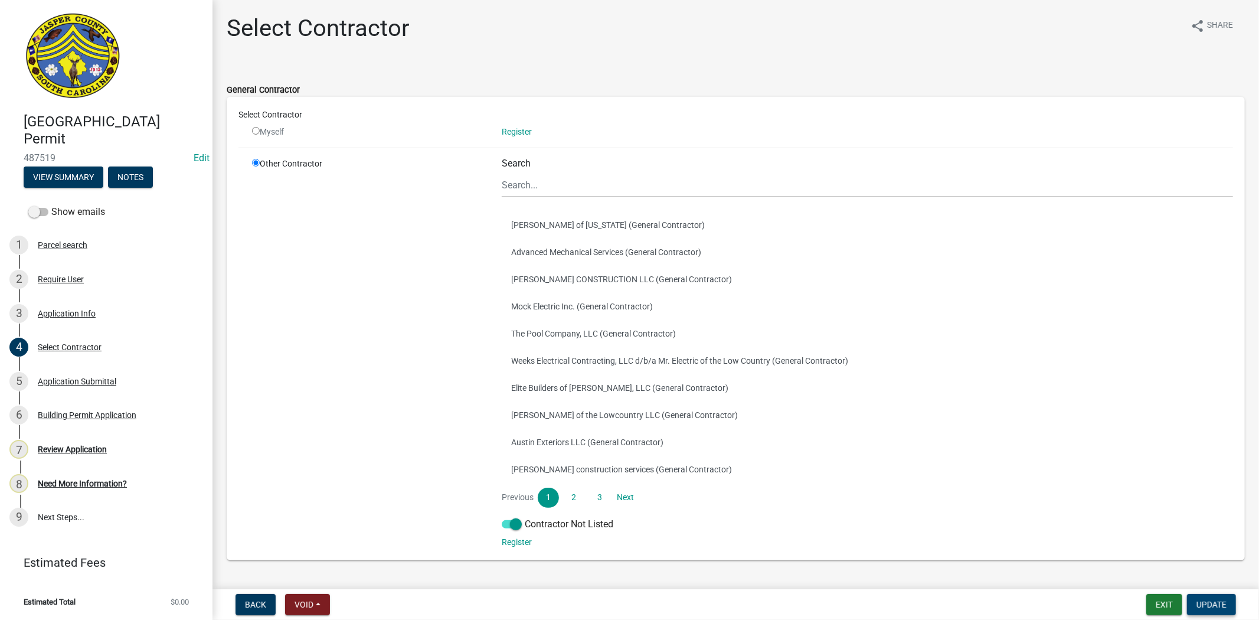
click at [1214, 603] on span "Update" at bounding box center [1211, 603] width 30 height 9
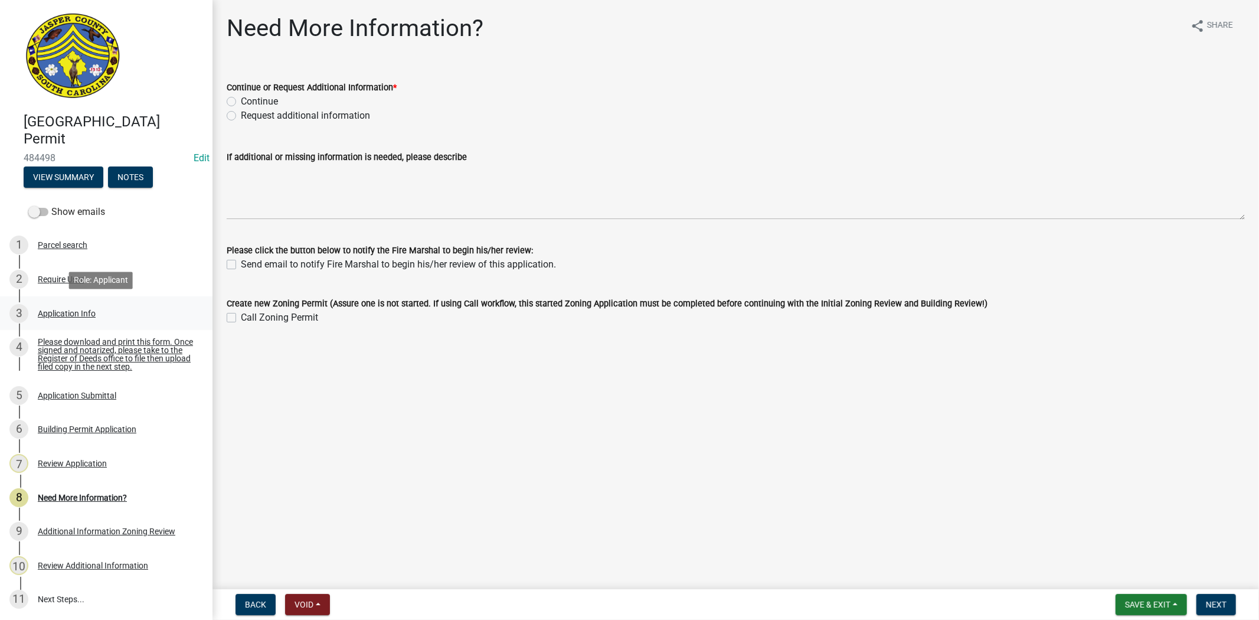
click at [60, 313] on div "Application Info" at bounding box center [67, 313] width 58 height 8
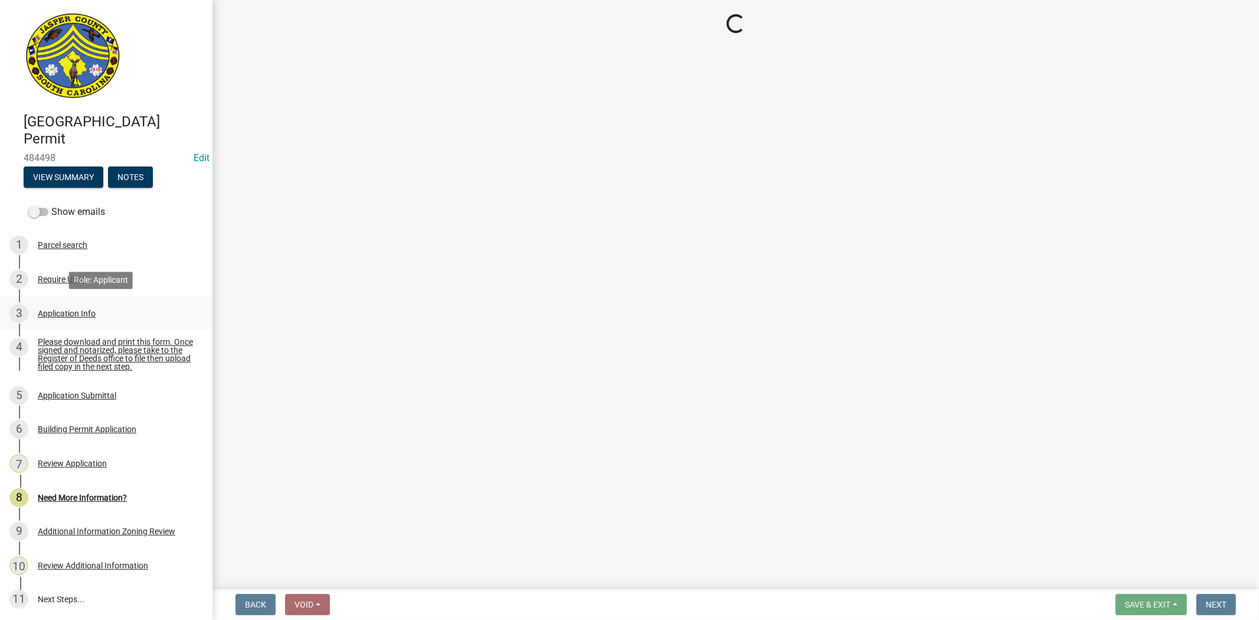
select select "f53fa719-3ff7-48d2-9eb7-3bbc18bb9995"
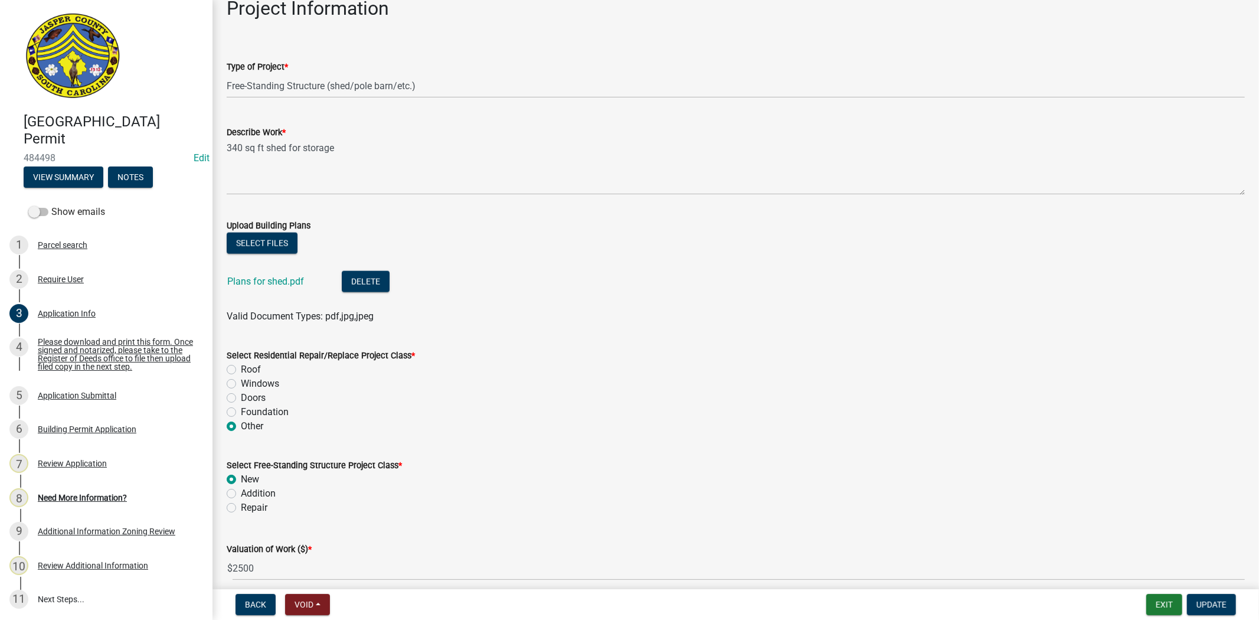
scroll to position [1377, 0]
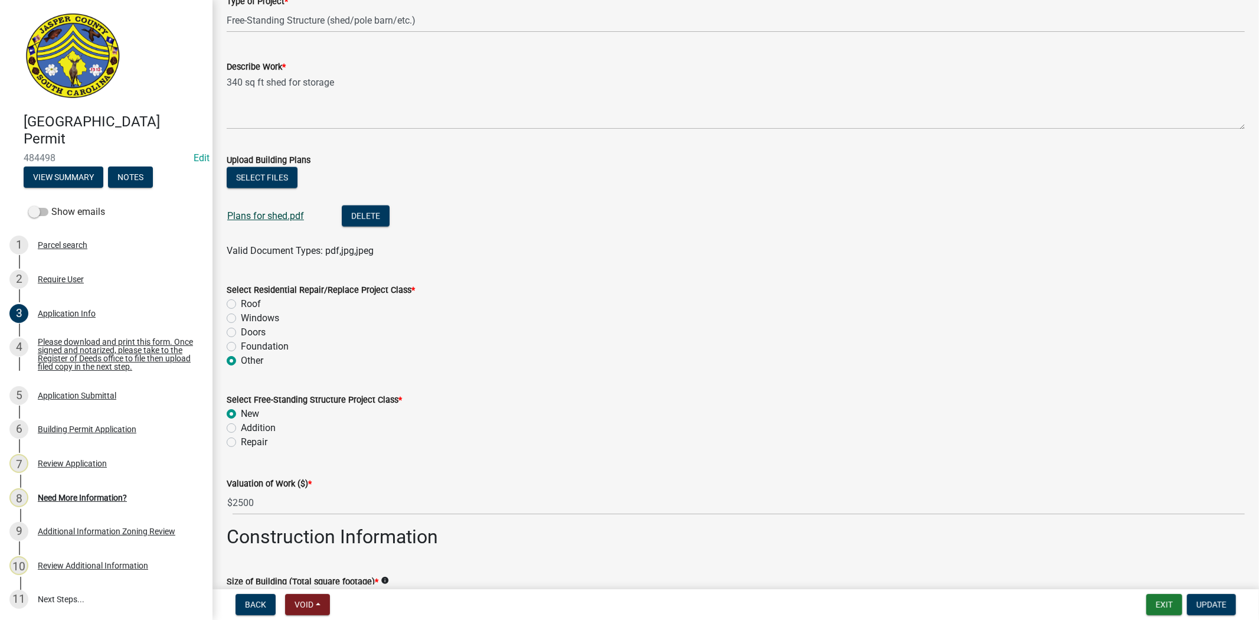
click at [282, 218] on link "Plans for shed.pdf" at bounding box center [265, 215] width 77 height 11
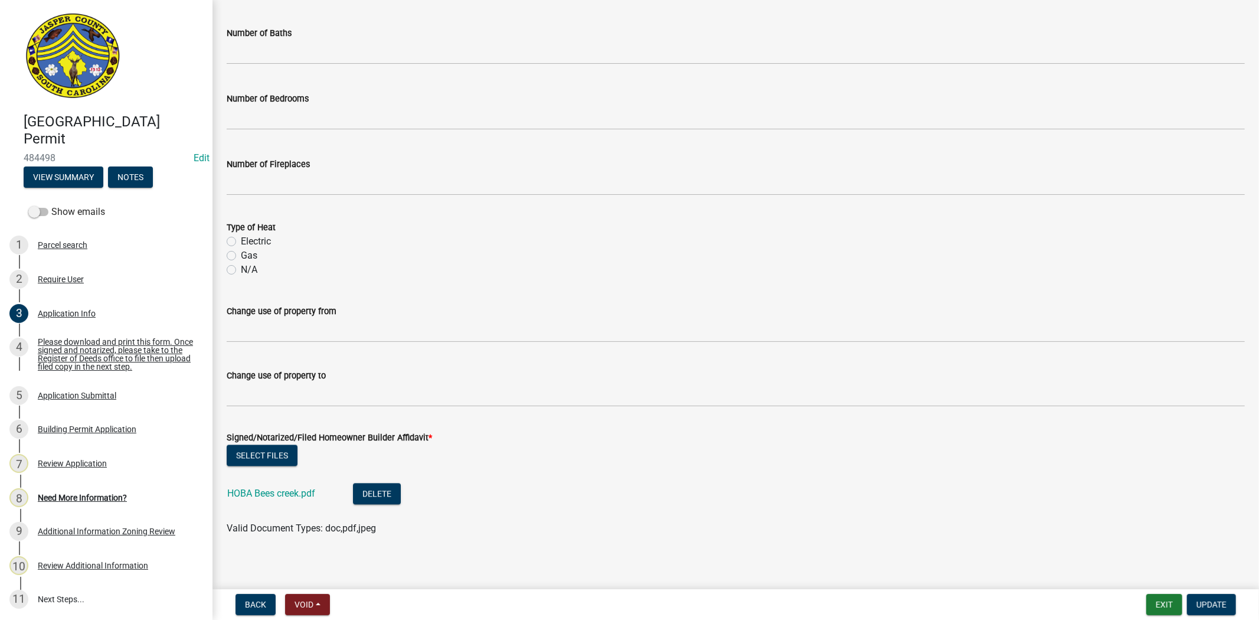
scroll to position [2128, 0]
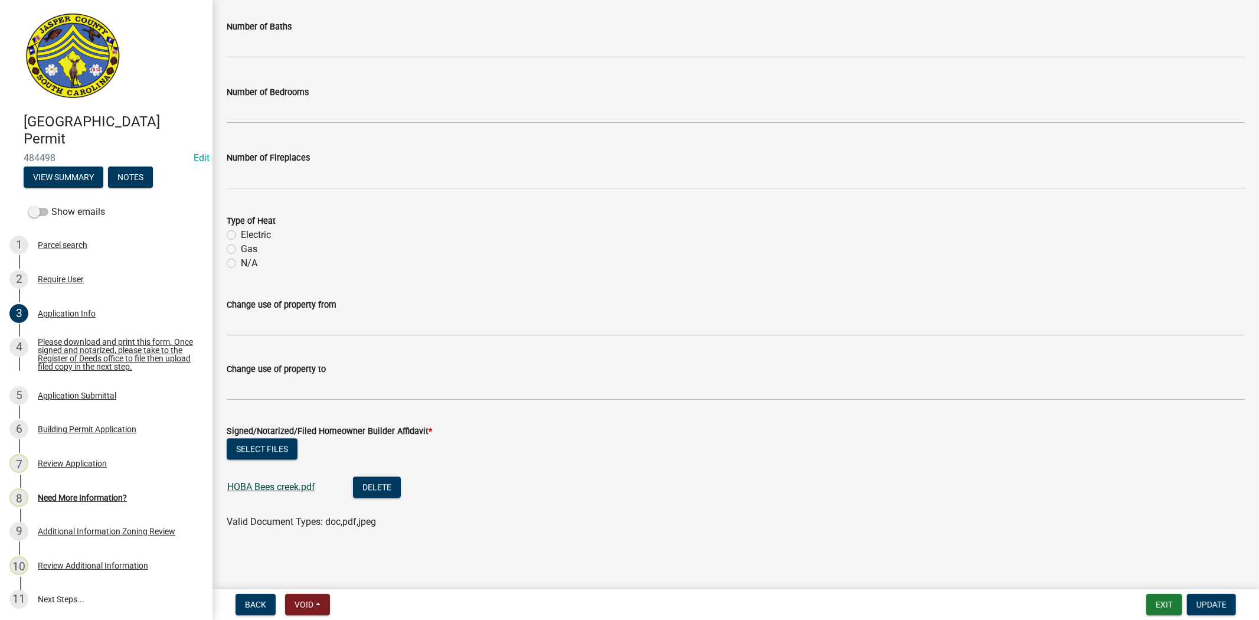
click at [297, 487] on link "HOBA Bees creek.pdf" at bounding box center [271, 486] width 88 height 11
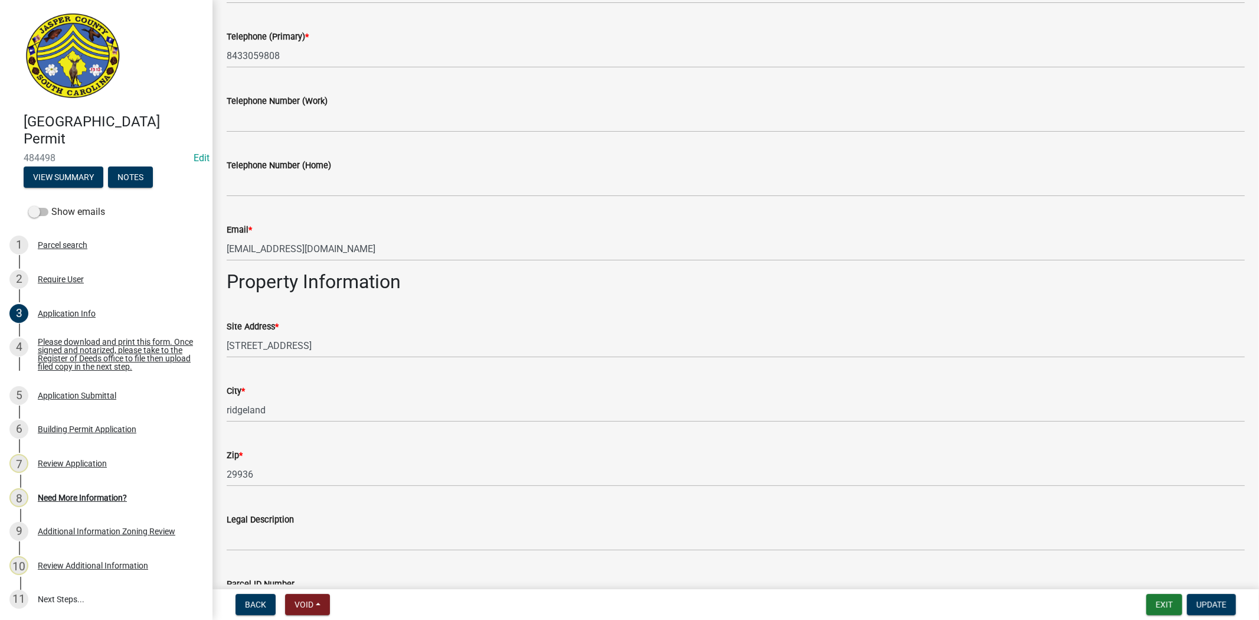
scroll to position [555, 0]
click at [93, 499] on div "Need More Information?" at bounding box center [82, 497] width 89 height 8
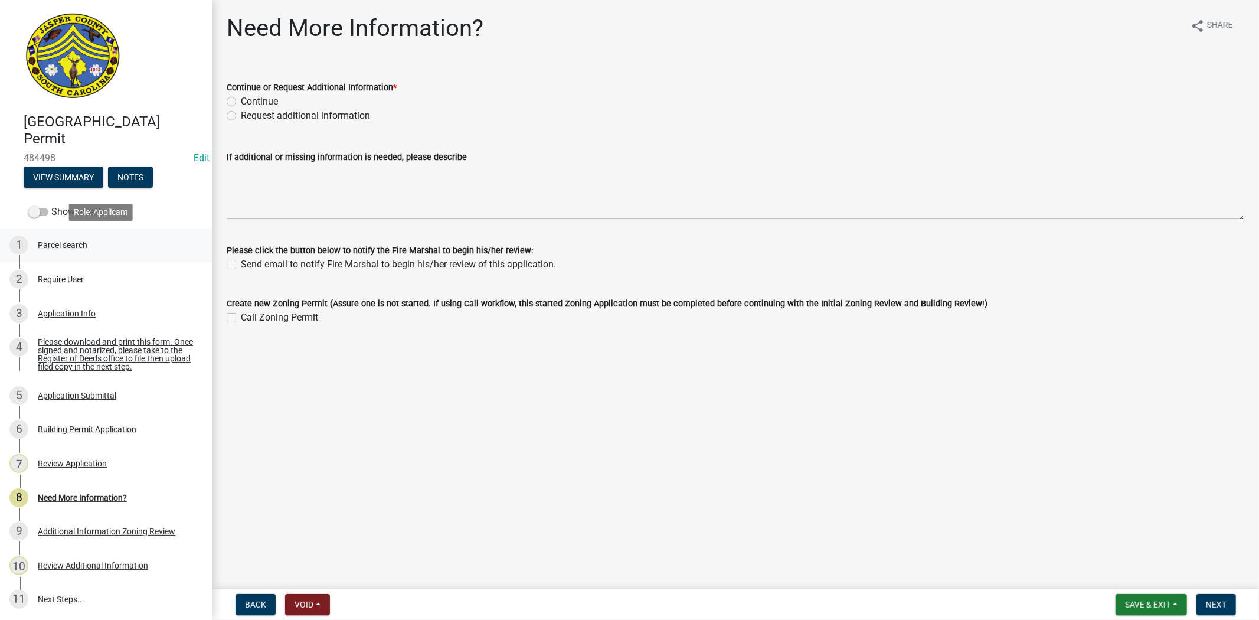
click at [44, 241] on div "Parcel search" at bounding box center [63, 245] width 50 height 8
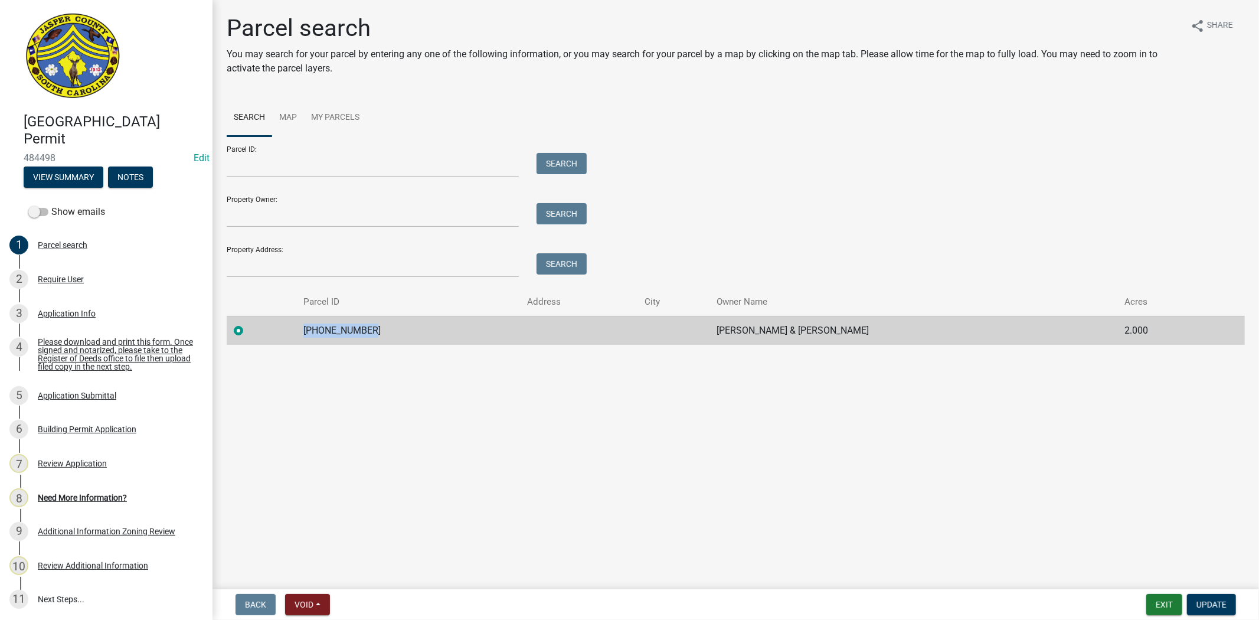
drag, startPoint x: 386, startPoint y: 328, endPoint x: 312, endPoint y: 340, distance: 75.3
click at [312, 340] on td "085-00-01-023" at bounding box center [408, 330] width 224 height 29
copy td "085-00-01-023"
click at [66, 310] on div "Application Info" at bounding box center [67, 313] width 58 height 8
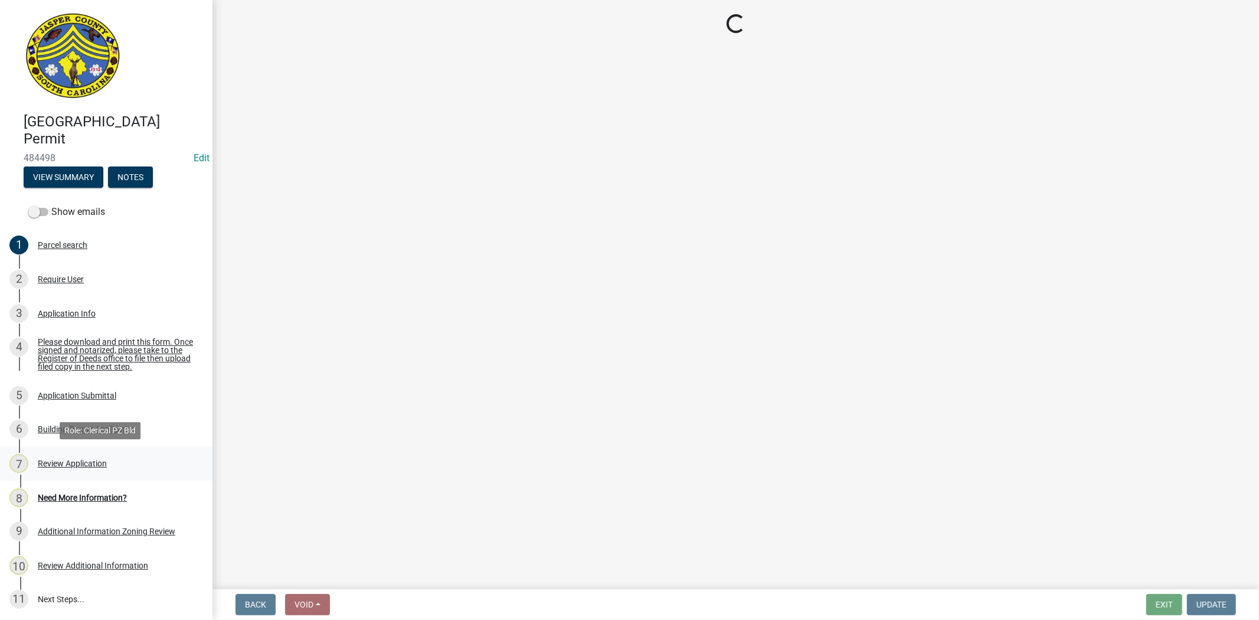
select select "f53fa719-3ff7-48d2-9eb7-3bbc18bb9995"
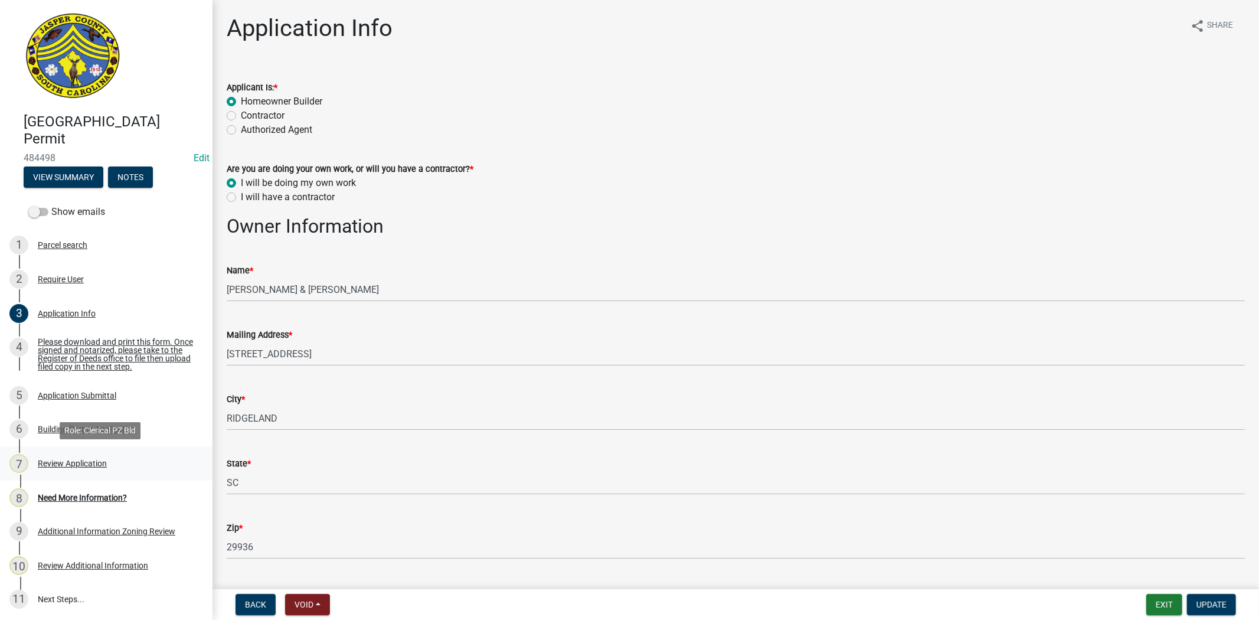
click at [87, 464] on div "Review Application" at bounding box center [72, 463] width 69 height 8
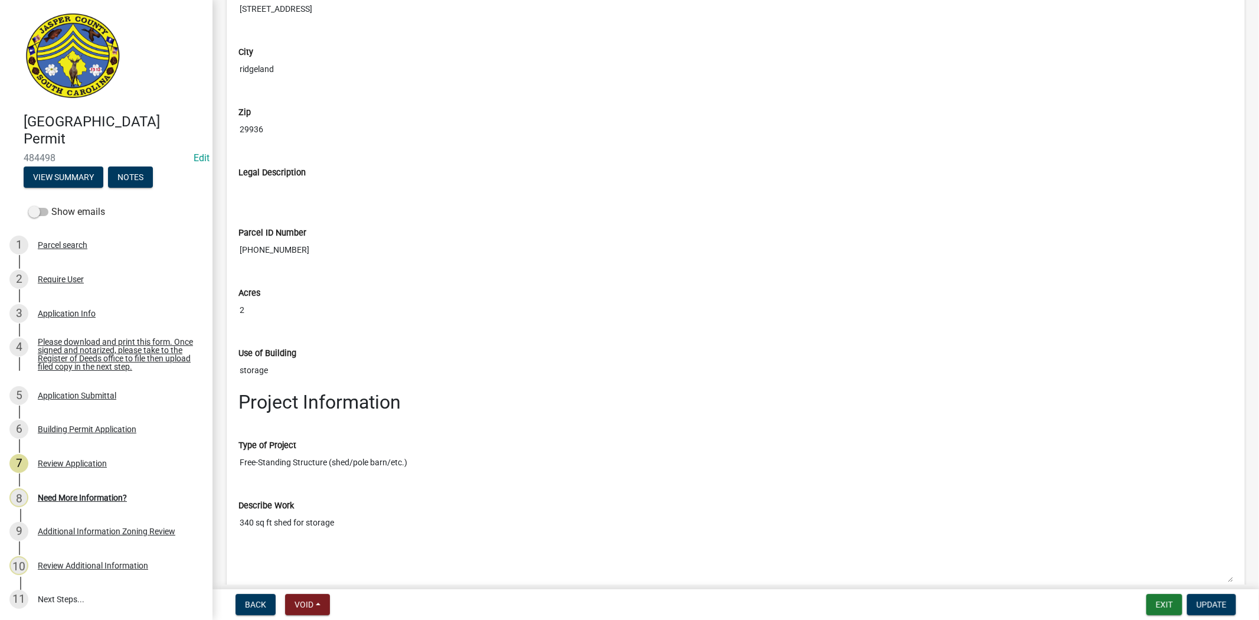
scroll to position [1377, 0]
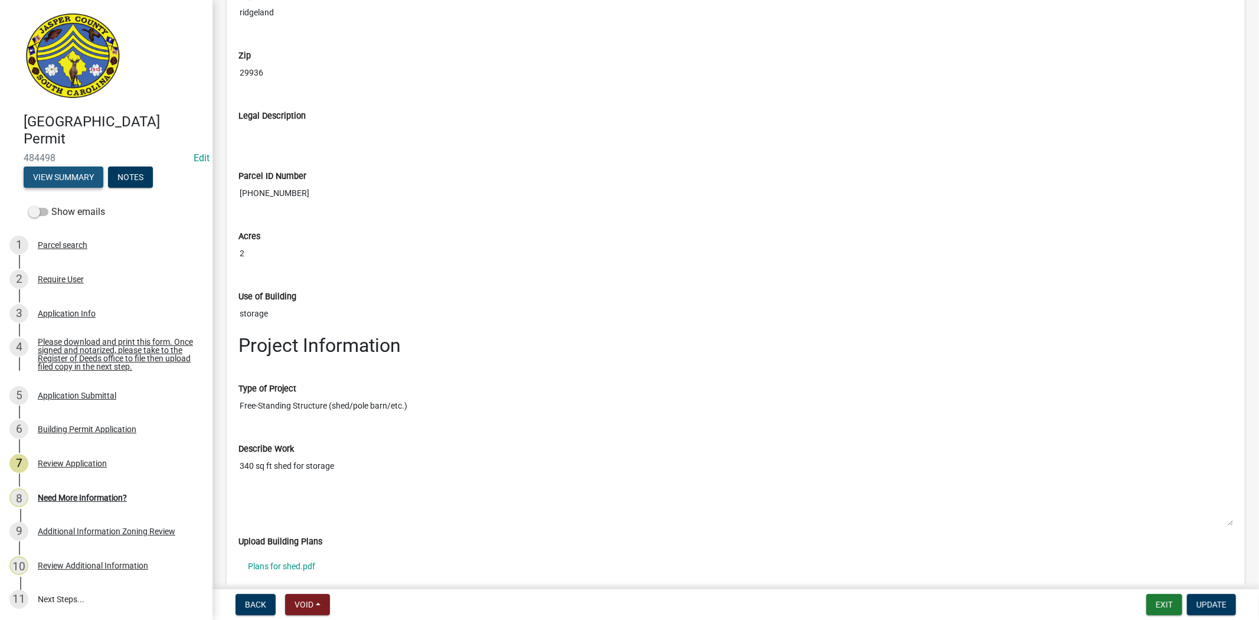
click at [74, 186] on button "View Summary" at bounding box center [64, 176] width 80 height 21
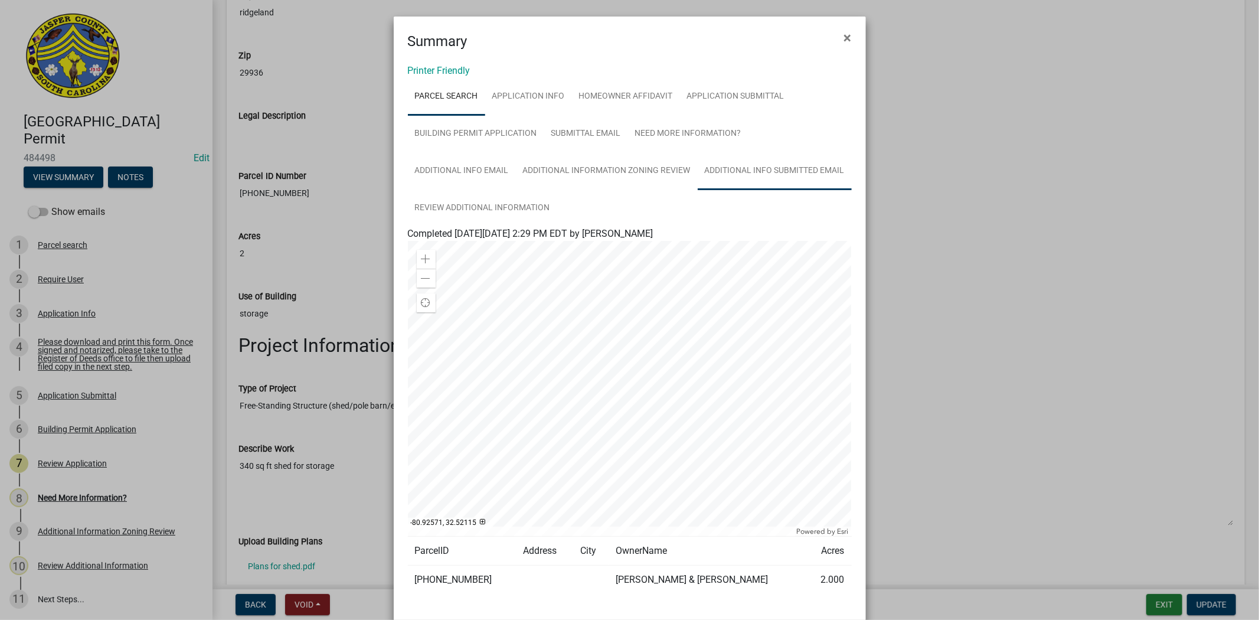
click at [753, 173] on link "Additional Info submitted Email" at bounding box center [774, 171] width 154 height 38
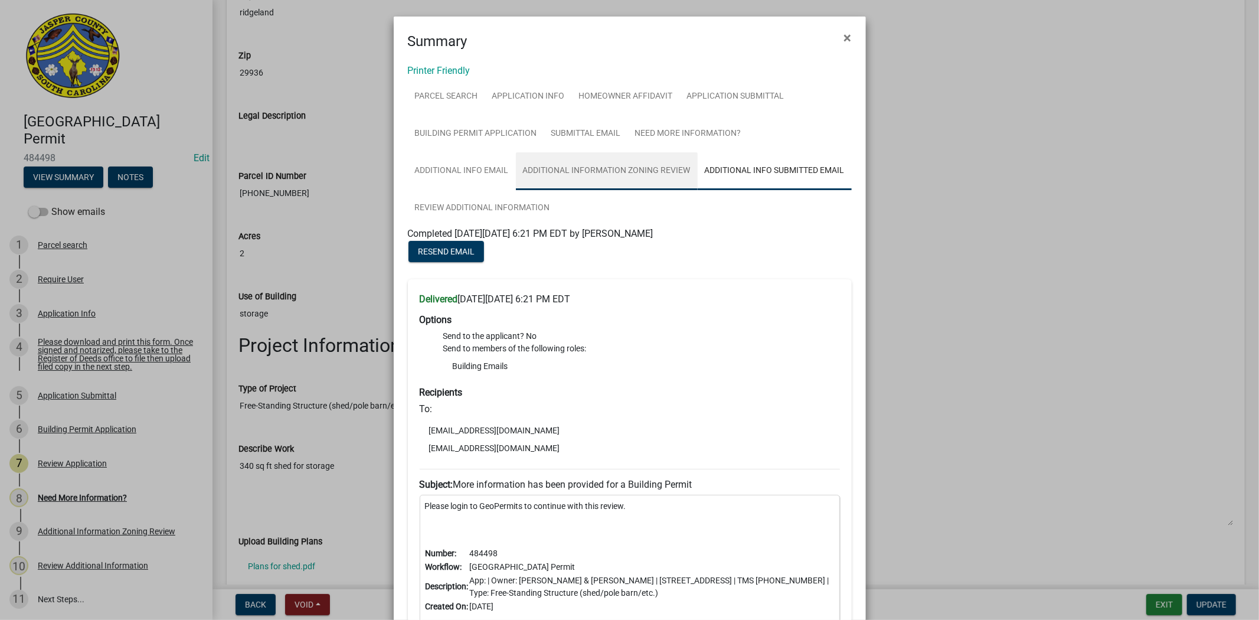
click at [599, 179] on link "Additional Information Zoning Review" at bounding box center [607, 171] width 182 height 38
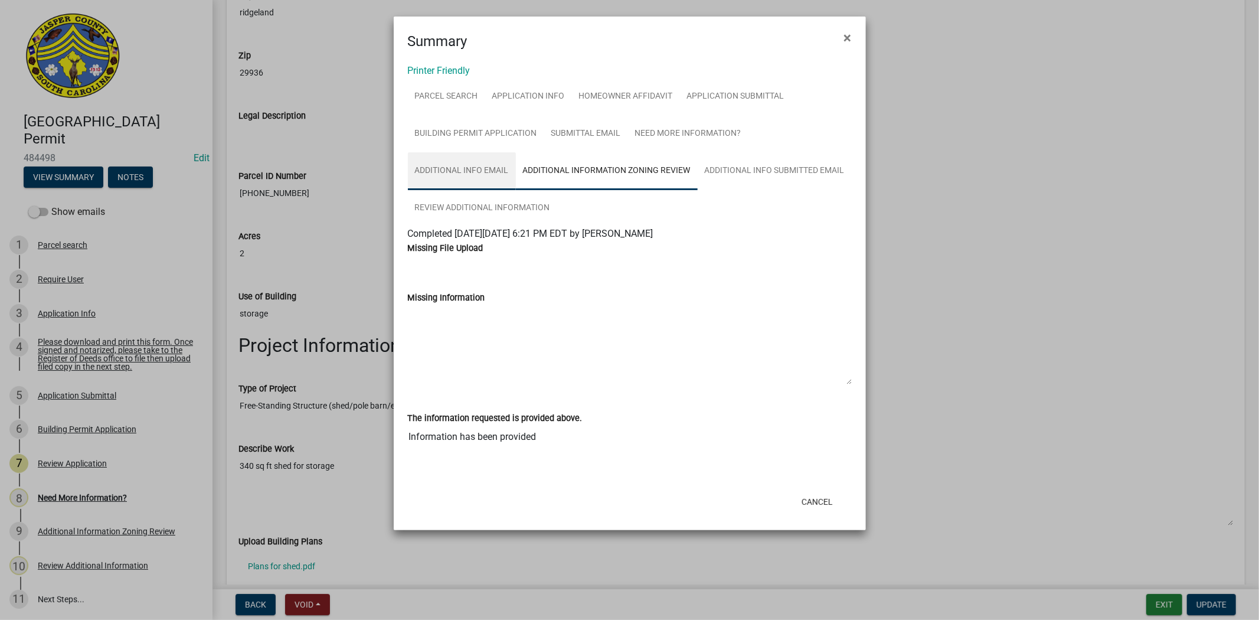
click at [504, 179] on link "Additional info email" at bounding box center [462, 171] width 108 height 38
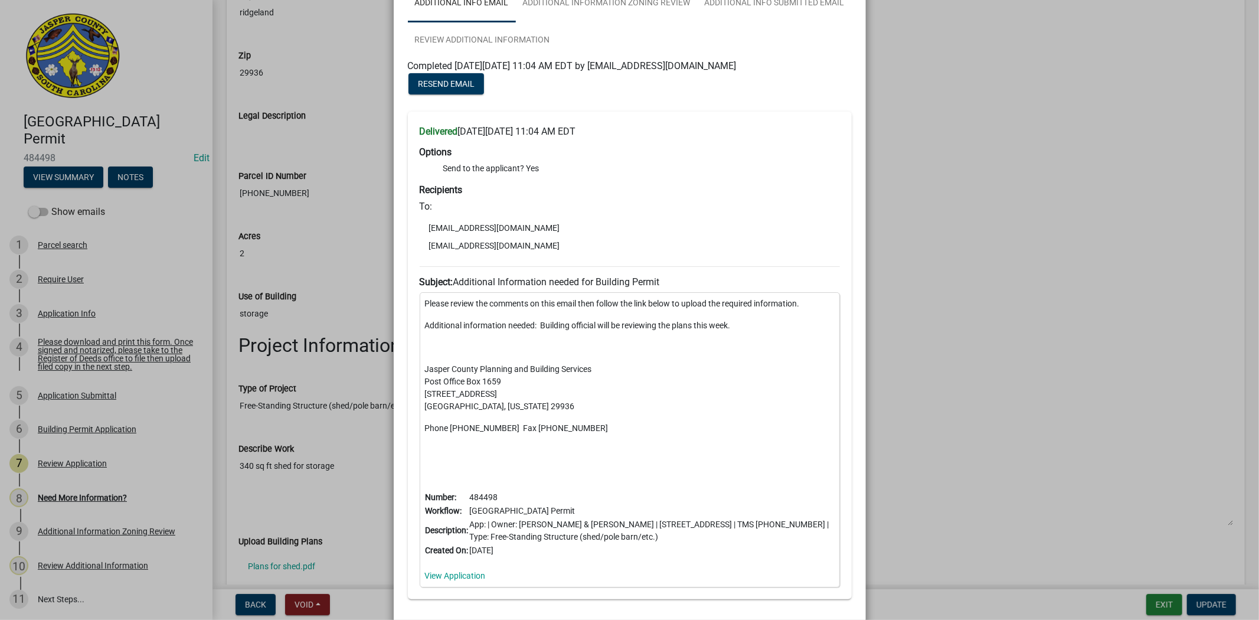
scroll to position [196, 0]
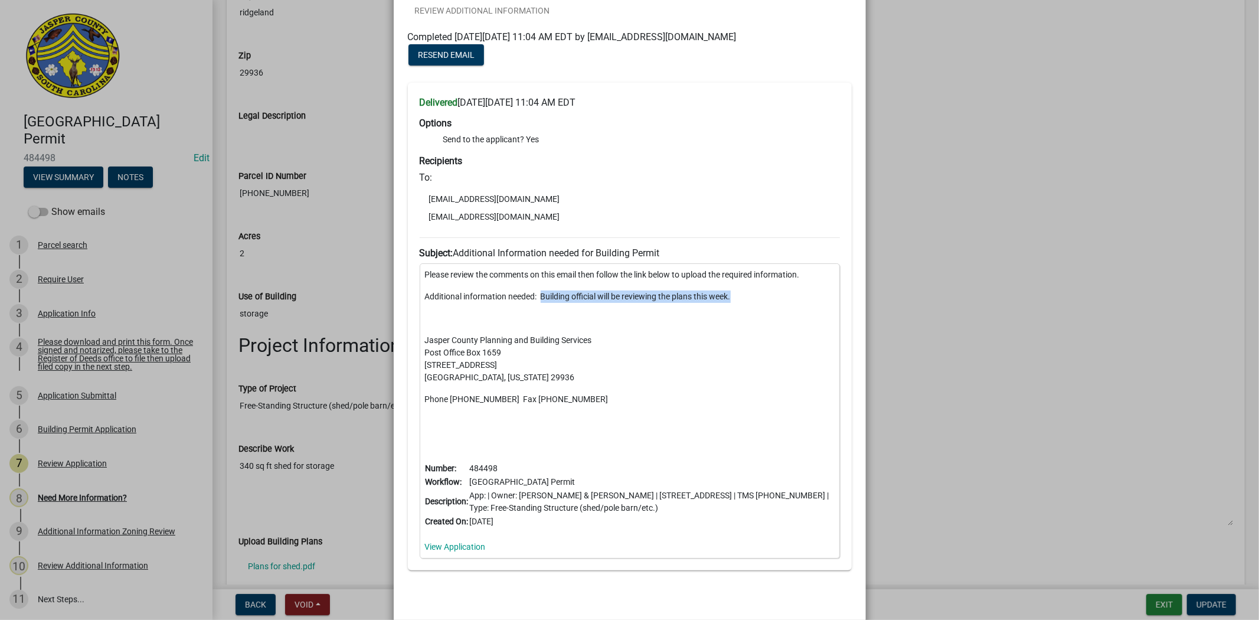
drag, startPoint x: 733, startPoint y: 295, endPoint x: 538, endPoint y: 297, distance: 195.9
click at [538, 297] on p "Additional information needed: Building official will be reviewing the plans th…" at bounding box center [629, 296] width 409 height 12
copy p "Building official will be reviewing the plans this week."
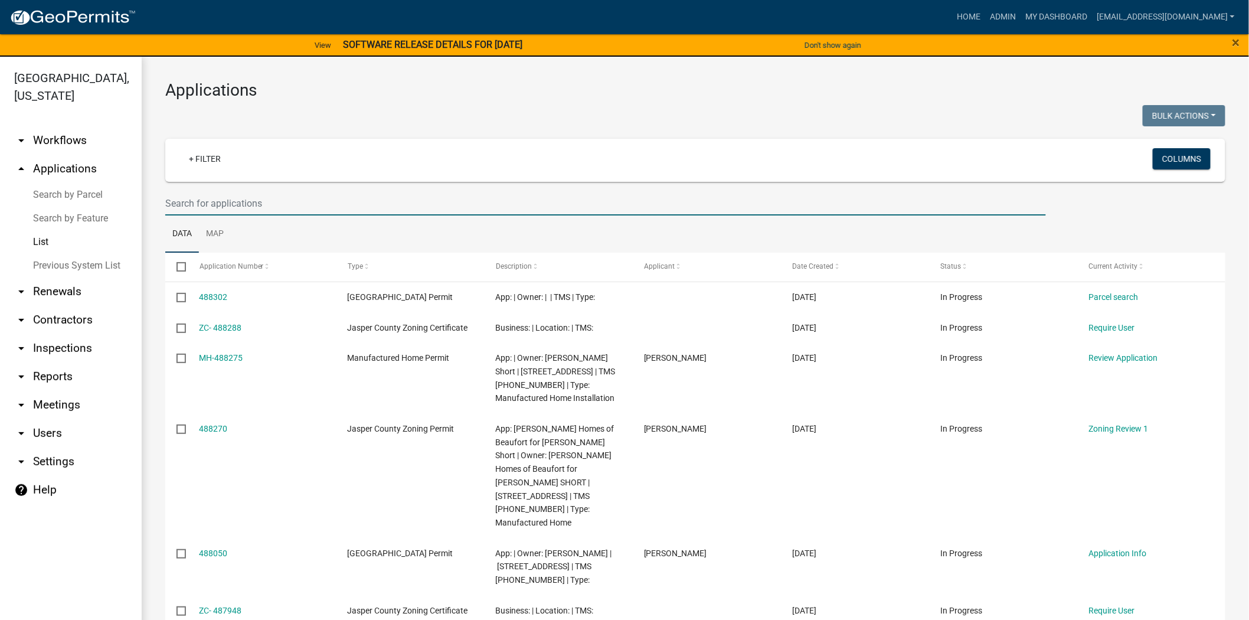
click at [350, 208] on input "text" at bounding box center [605, 203] width 880 height 24
paste input "[PHONE_NUMBER]"
type input "085-00-01-023"
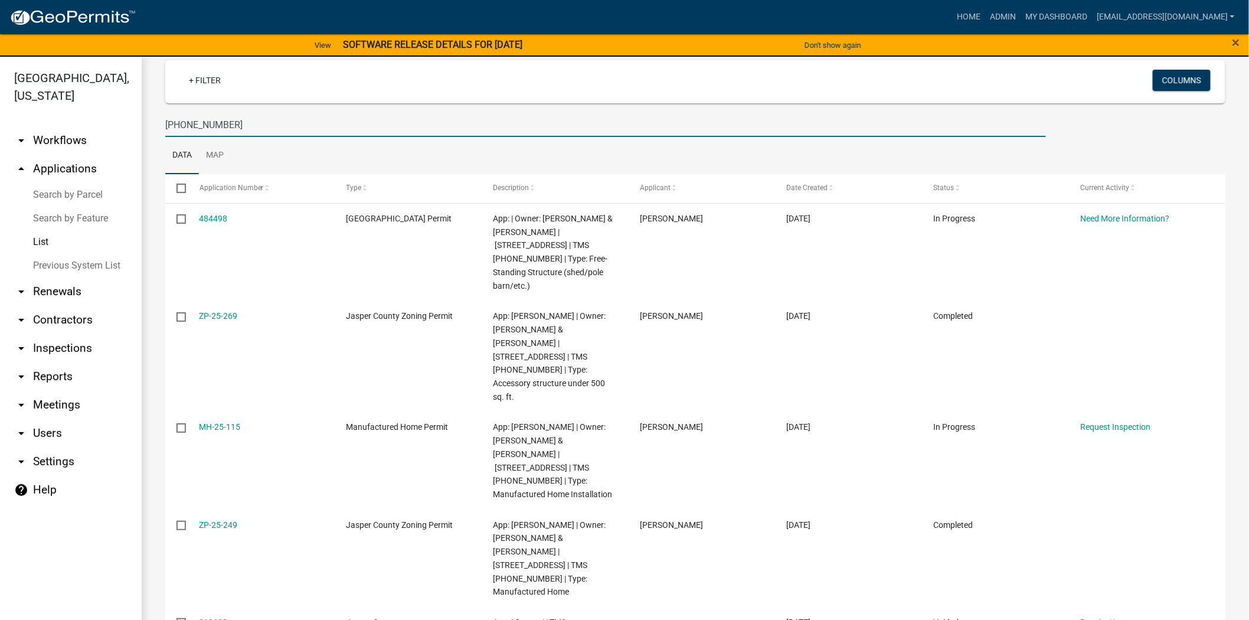
scroll to position [86, 0]
